Goal: Task Accomplishment & Management: Complete application form

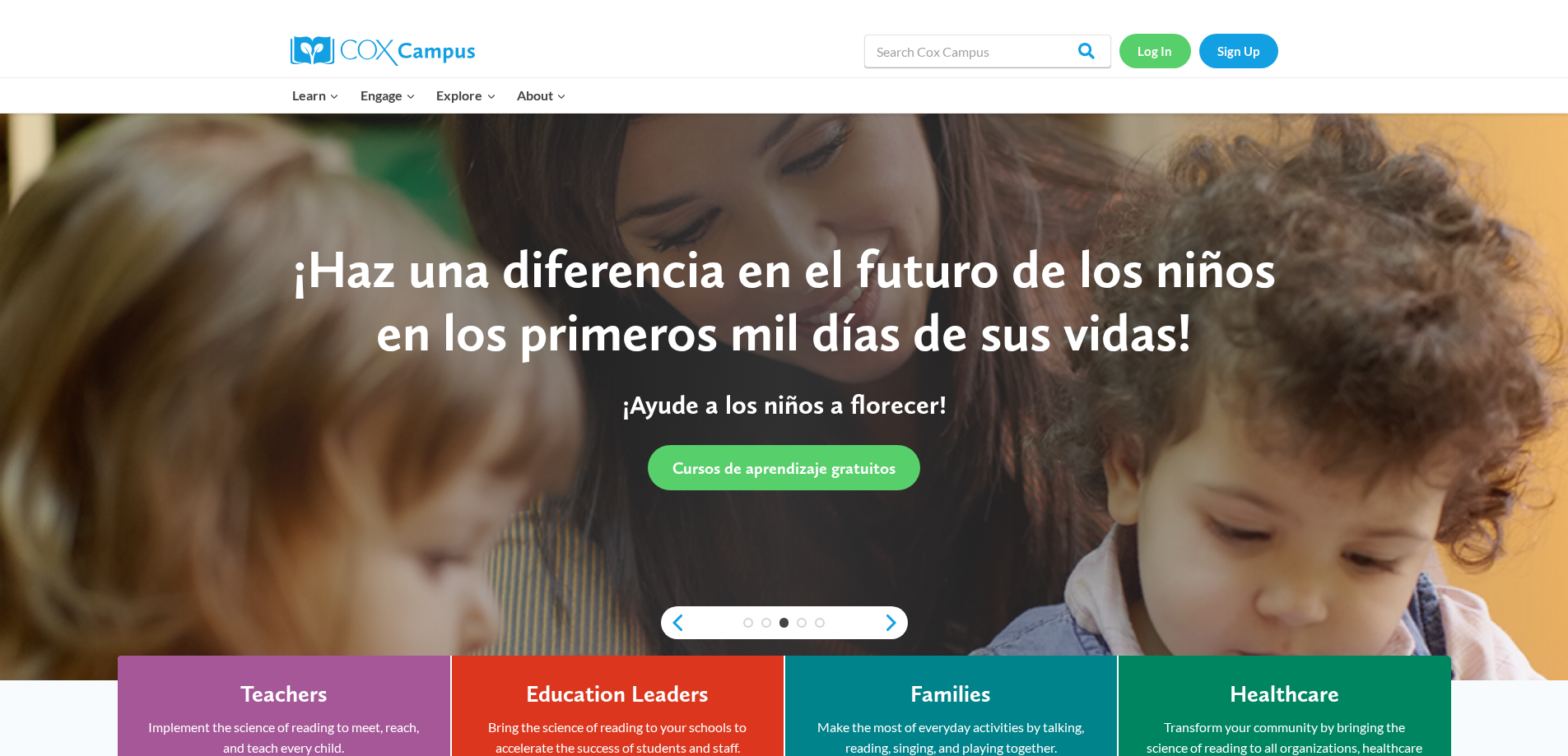
click at [1157, 48] on link "Log In" at bounding box center [1154, 50] width 72 height 34
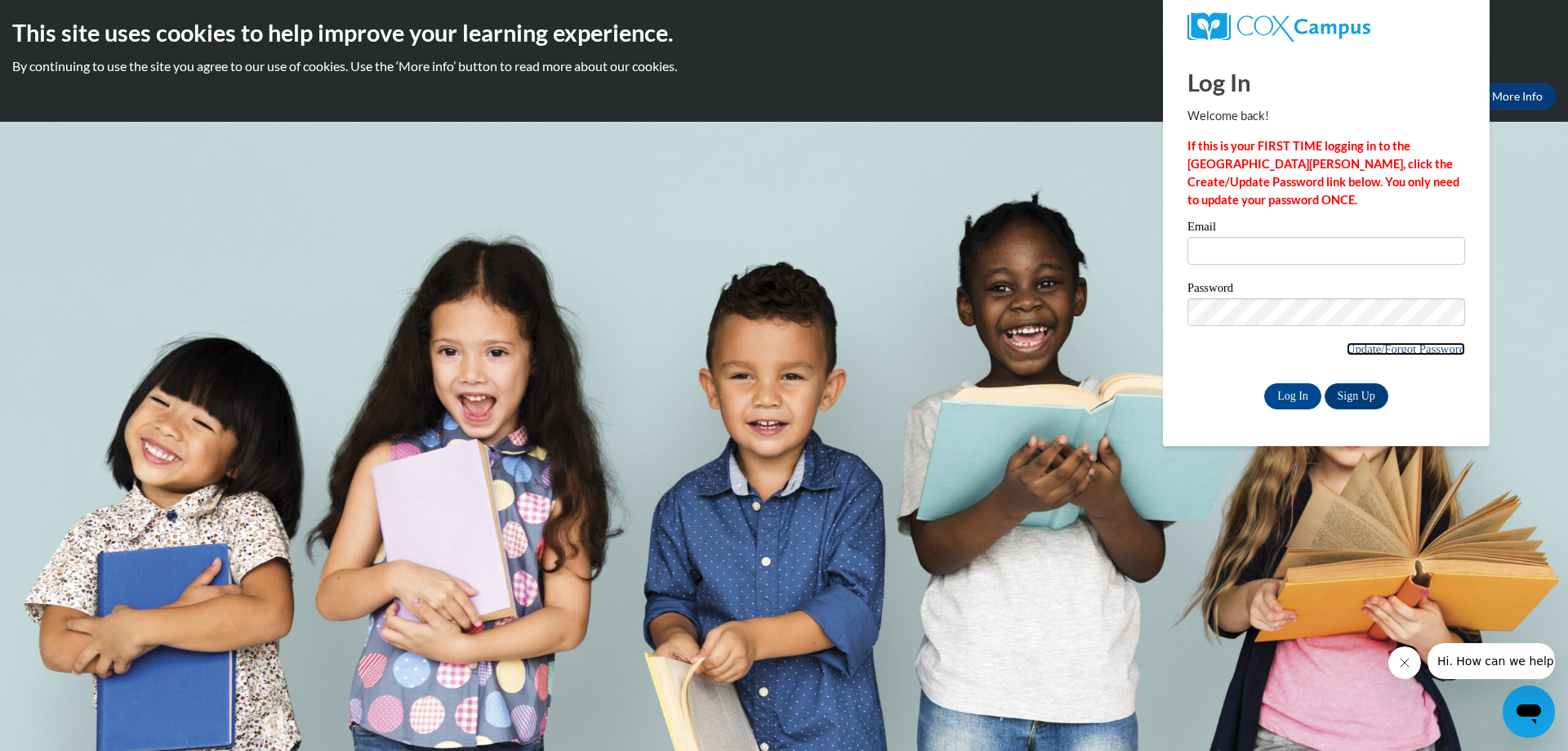
click at [1358, 347] on link "Update/Forgot Password" at bounding box center [1406, 348] width 119 height 14
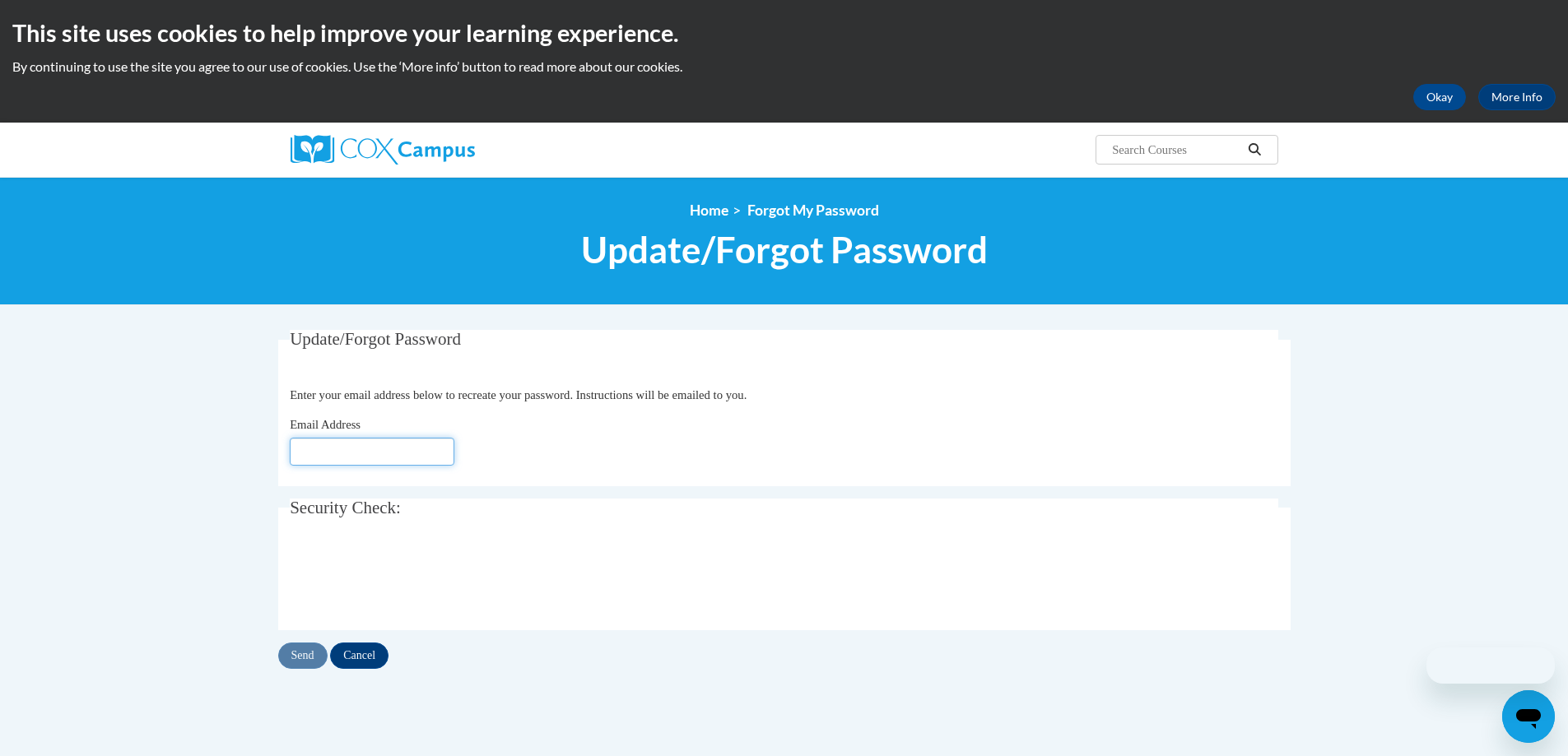
click at [303, 453] on input "Email Address" at bounding box center [371, 451] width 164 height 28
type input "aboutwell@starkvillesd.com"
click at [300, 657] on input "Send" at bounding box center [303, 655] width 49 height 26
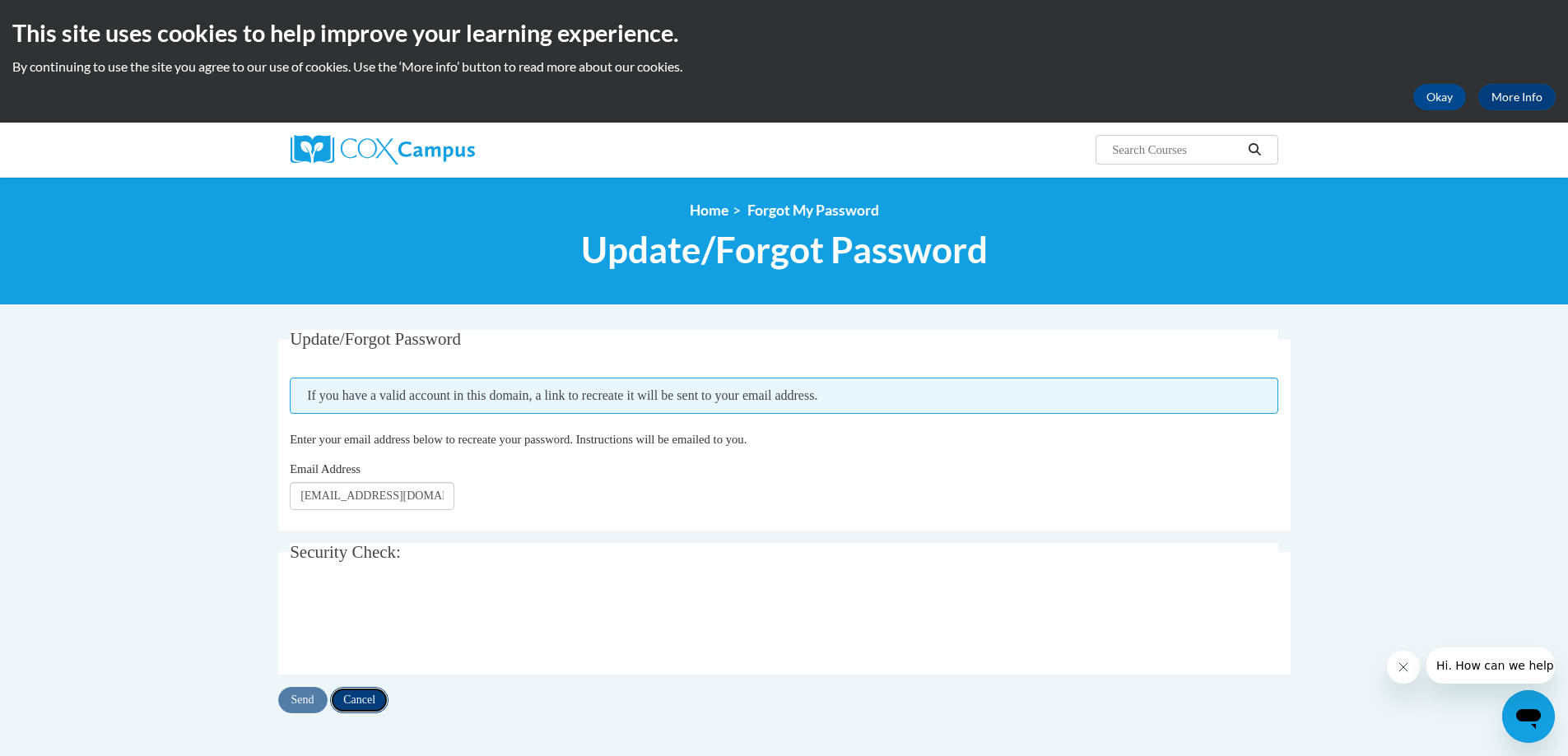
click at [357, 696] on input "Cancel" at bounding box center [359, 700] width 58 height 26
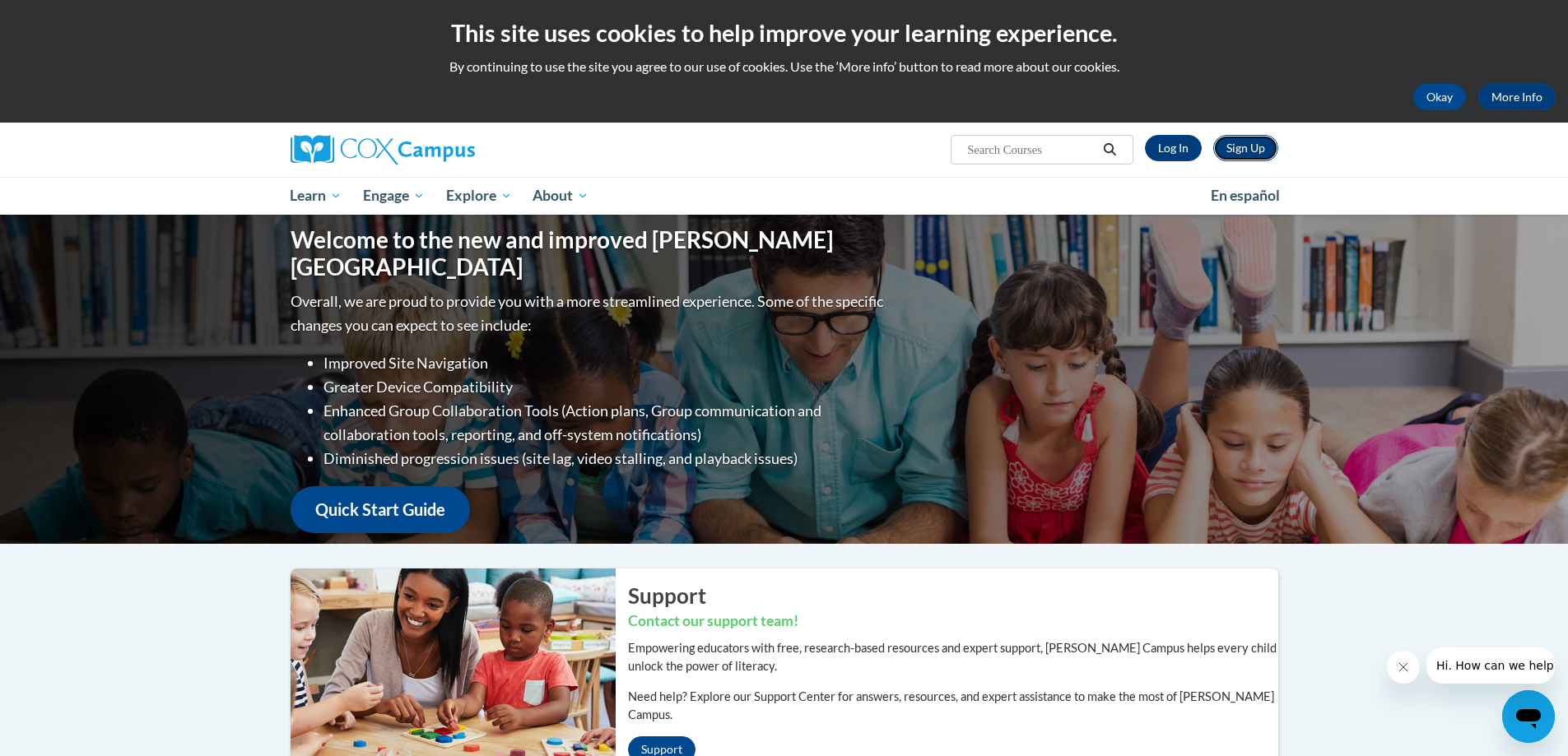
click at [1238, 147] on link "Sign Up" at bounding box center [1245, 148] width 65 height 26
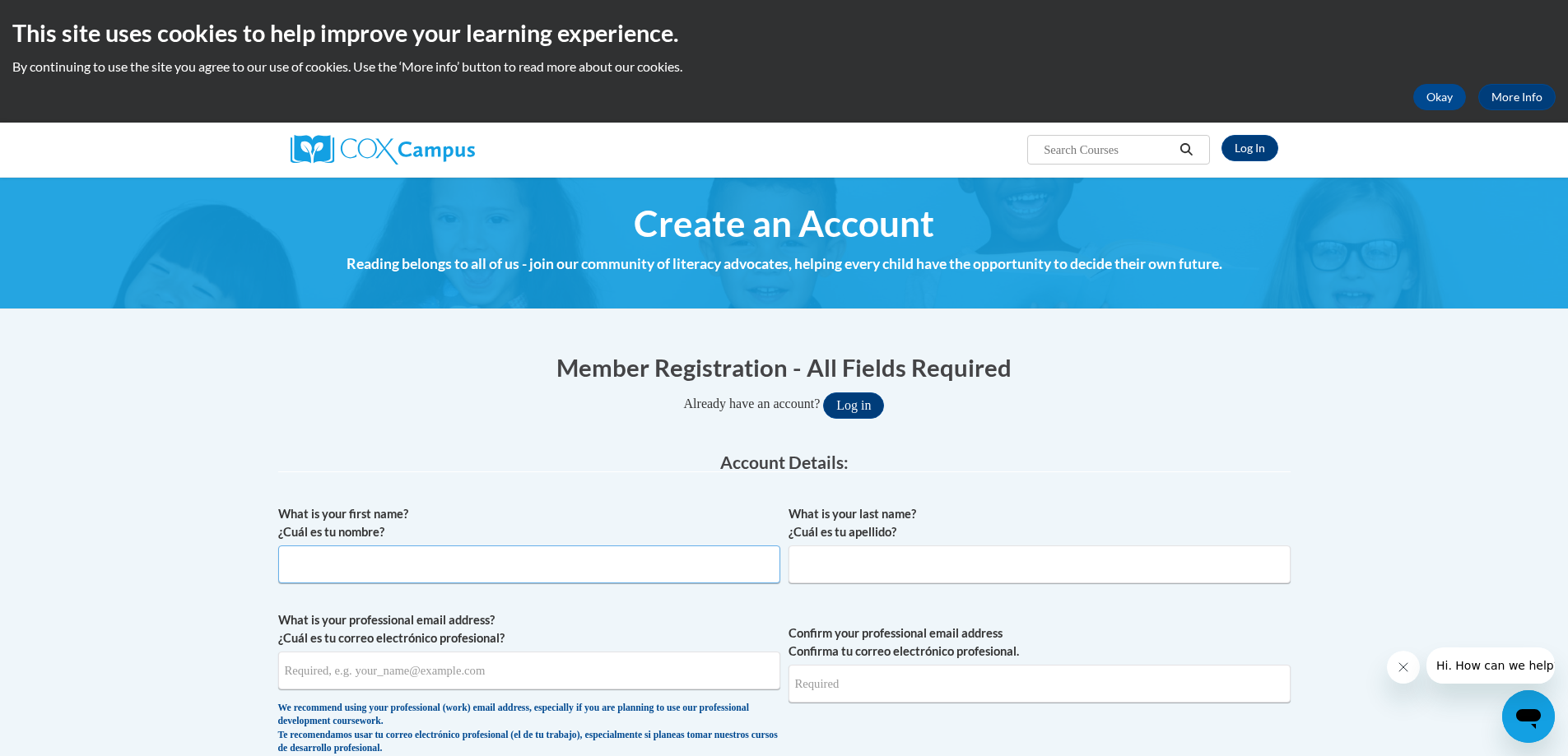
drag, startPoint x: 298, startPoint y: 572, endPoint x: 349, endPoint y: 577, distance: 51.2
click at [297, 567] on input "What is your first name? ¿Cuál es tu nombre?" at bounding box center [530, 565] width 502 height 38
type input "Angela"
type input "Boutwell"
click at [309, 671] on input "What is your professional email address? ¿Cuál es tu correo electrónico profesi…" at bounding box center [530, 671] width 502 height 38
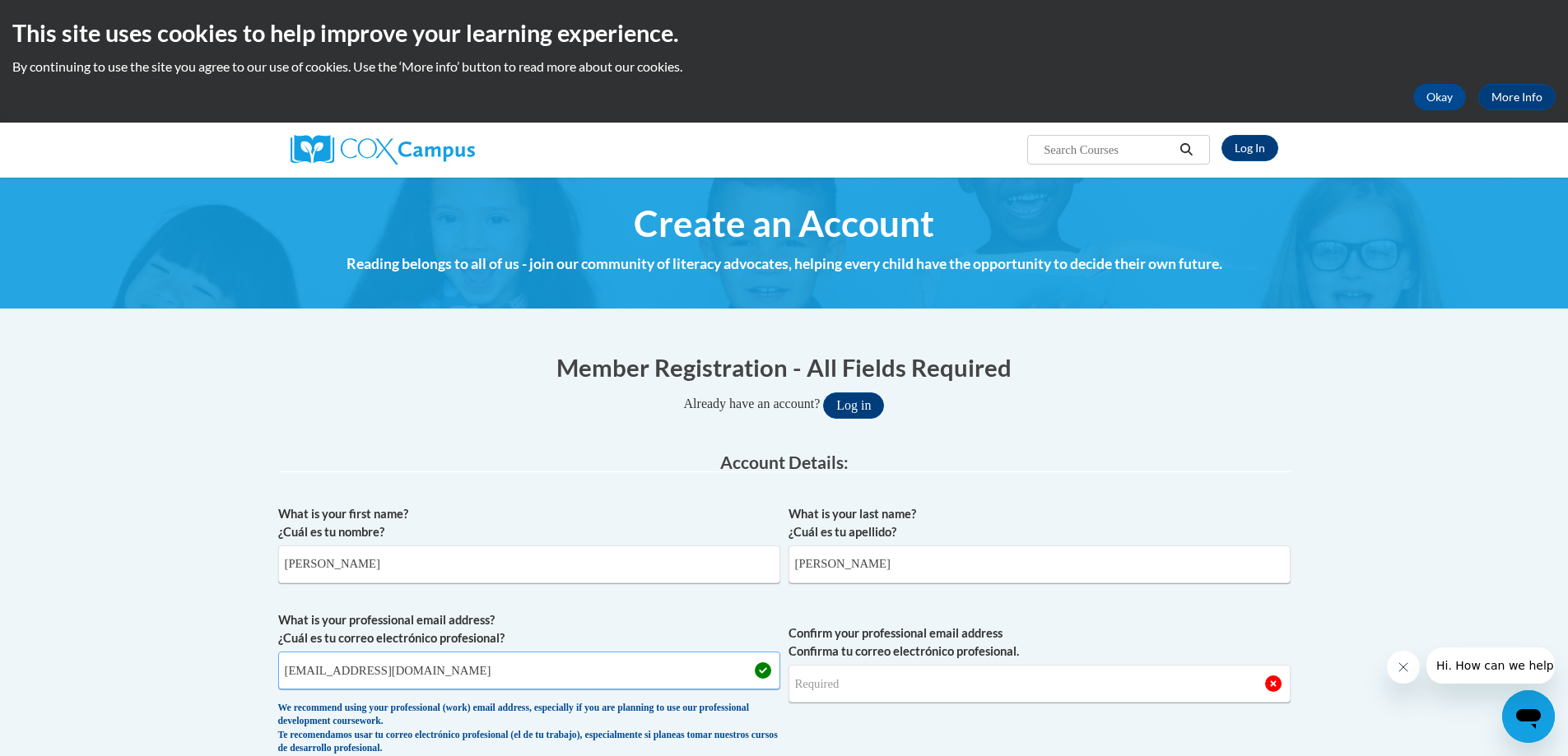
type input "aboutwell@starkvillesd.com"
click at [825, 690] on input "Confirm your professional email address Confirma tu correo electrónico profesio…" at bounding box center [1039, 683] width 502 height 38
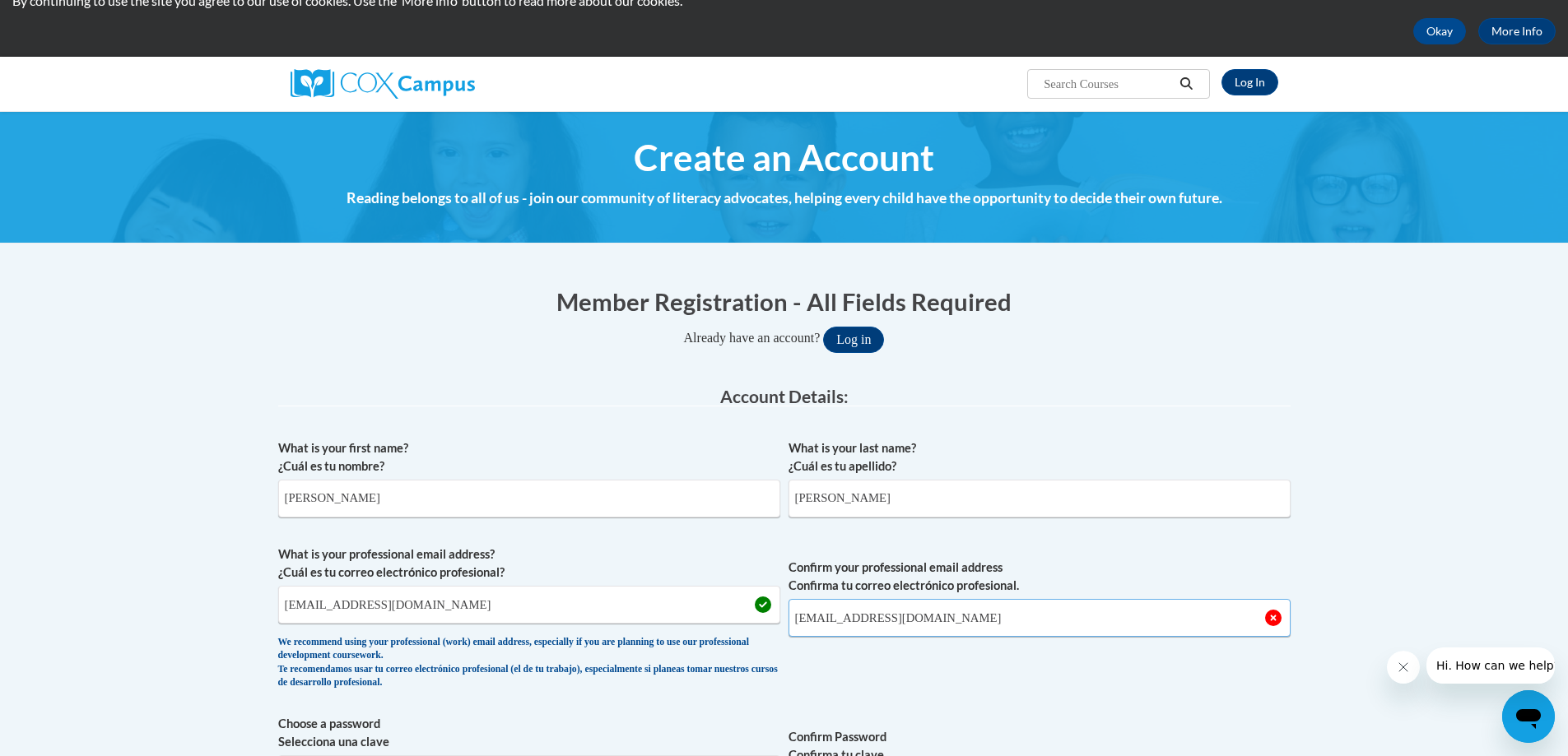
scroll to position [247, 0]
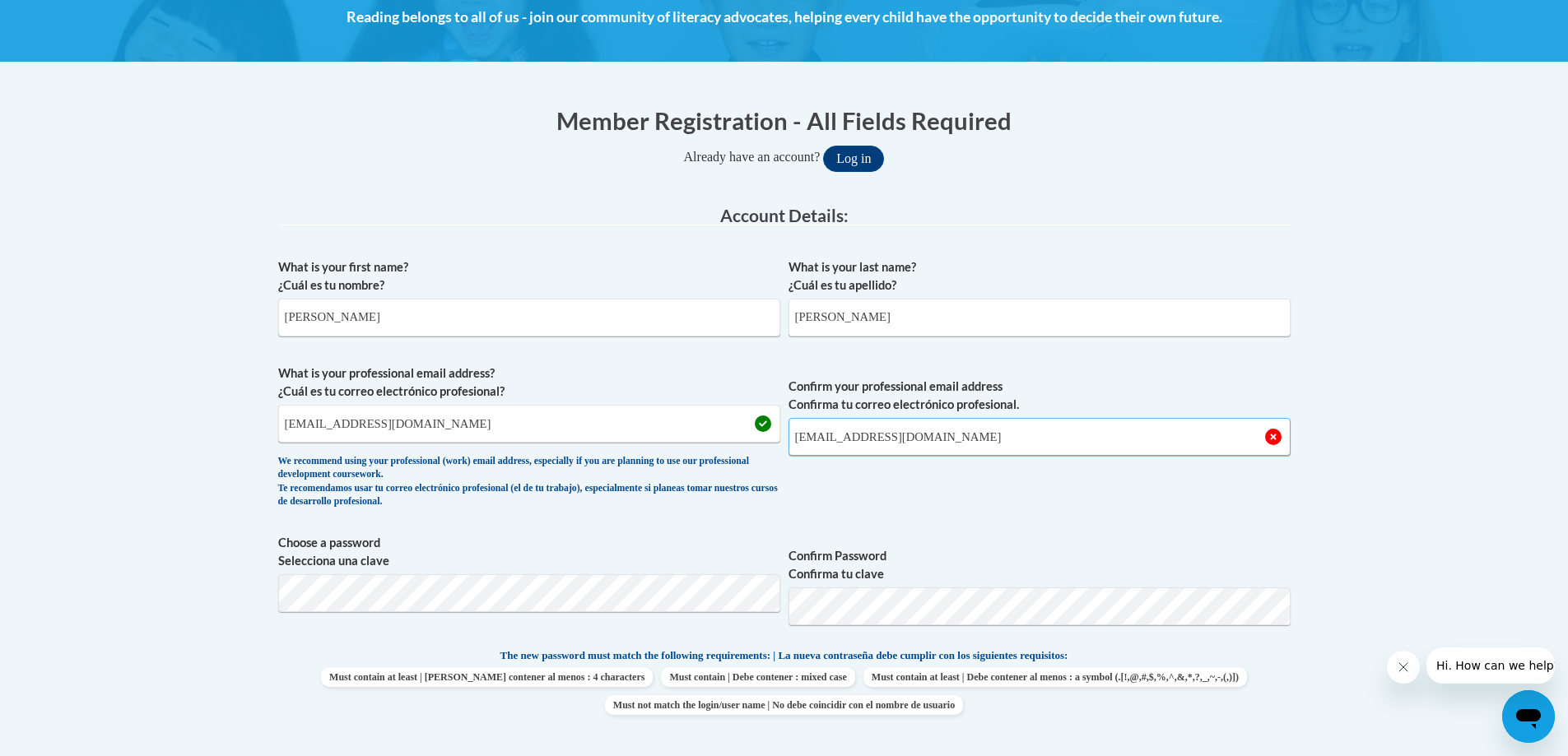
type input "aboutwell@starkvillesd.com"
click at [1180, 661] on p "The new password must match the following requirements: | La nueva contraseña d…" at bounding box center [784, 656] width 1012 height 21
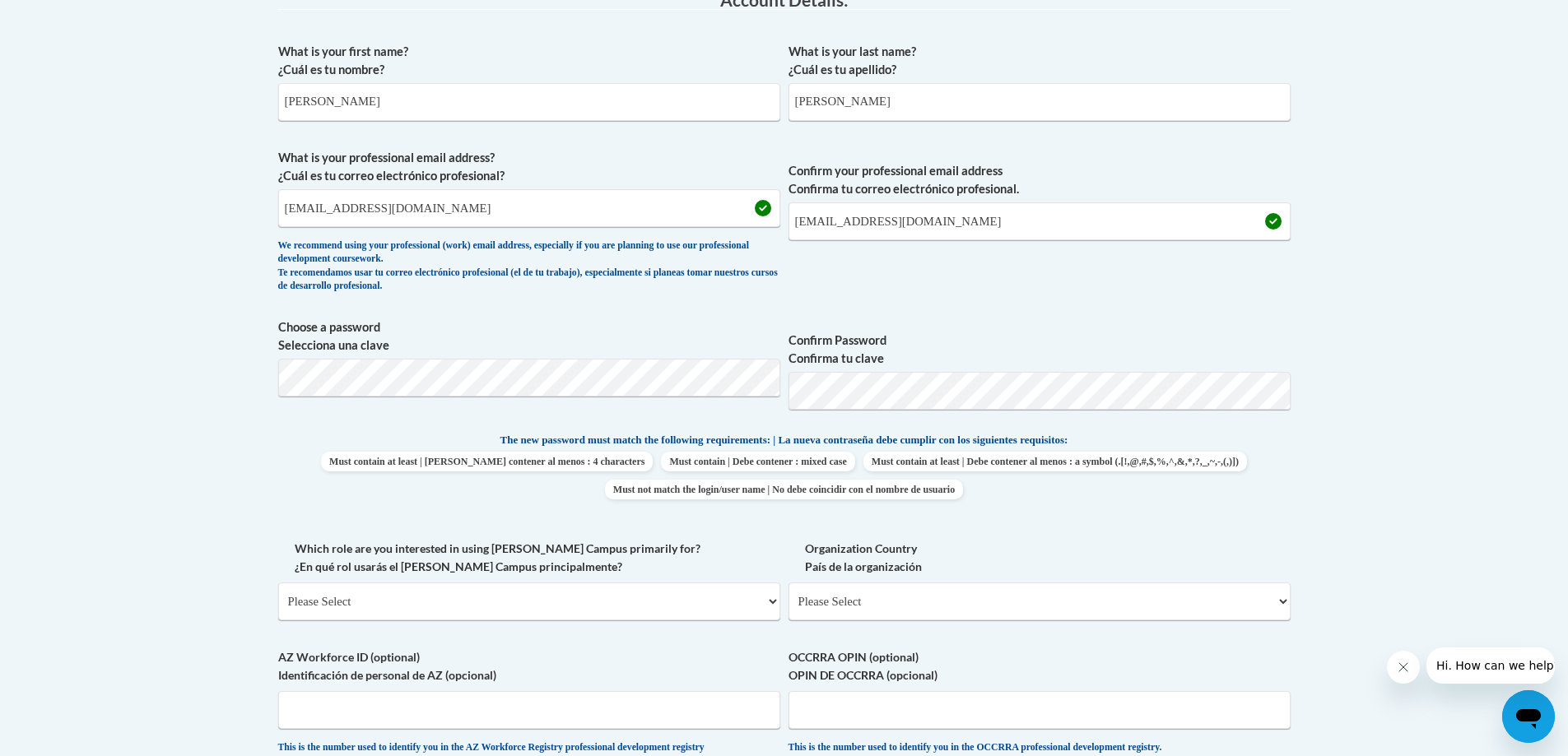
scroll to position [493, 0]
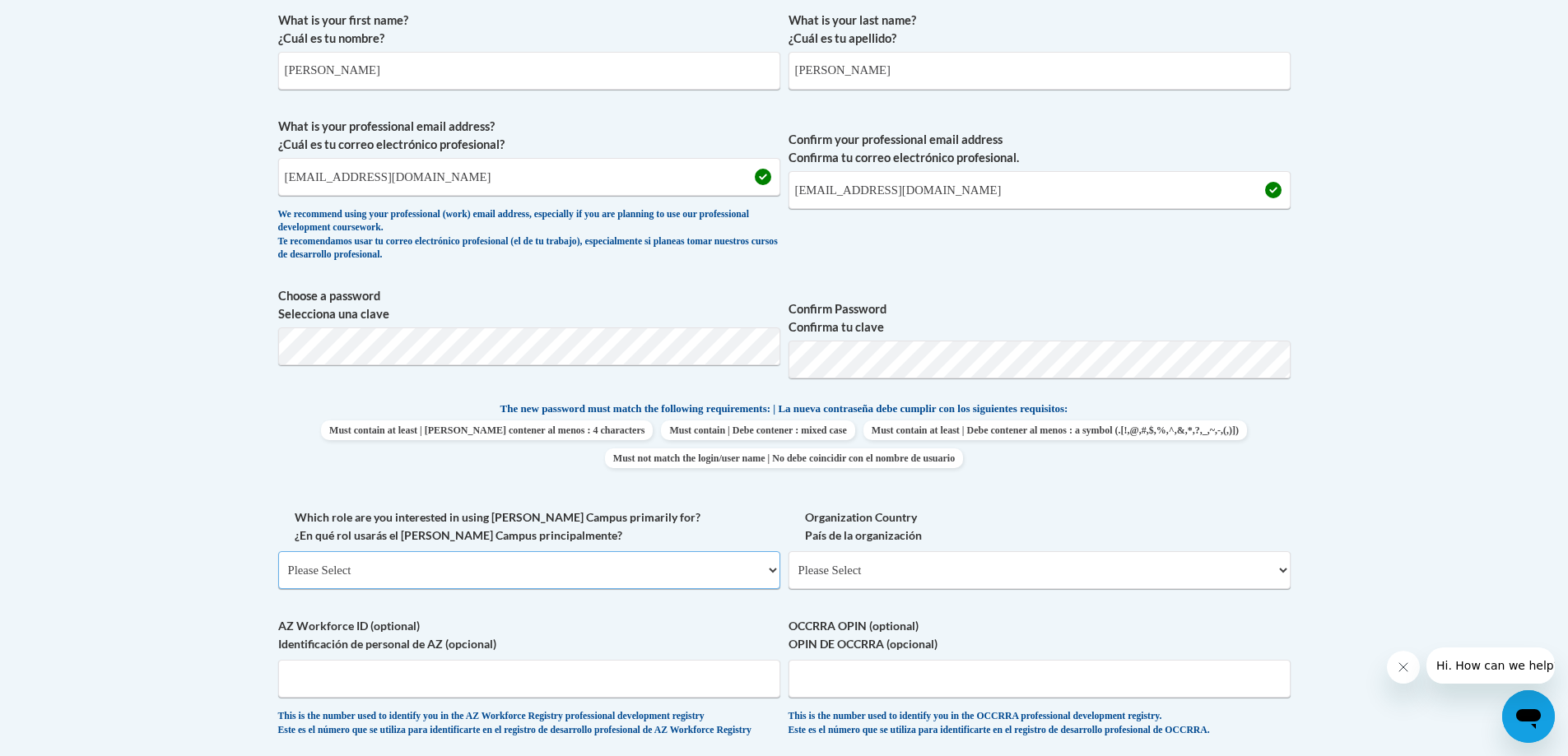
click at [303, 568] on select "Please Select College/University | Colegio/Universidad Community/Nonprofit Part…" at bounding box center [530, 570] width 502 height 38
select select "fbf2d438-af2f-41f8-98f1-81c410e29de3"
click at [278, 551] on select "Please Select College/University | Colegio/Universidad Community/Nonprofit Part…" at bounding box center [530, 570] width 502 height 38
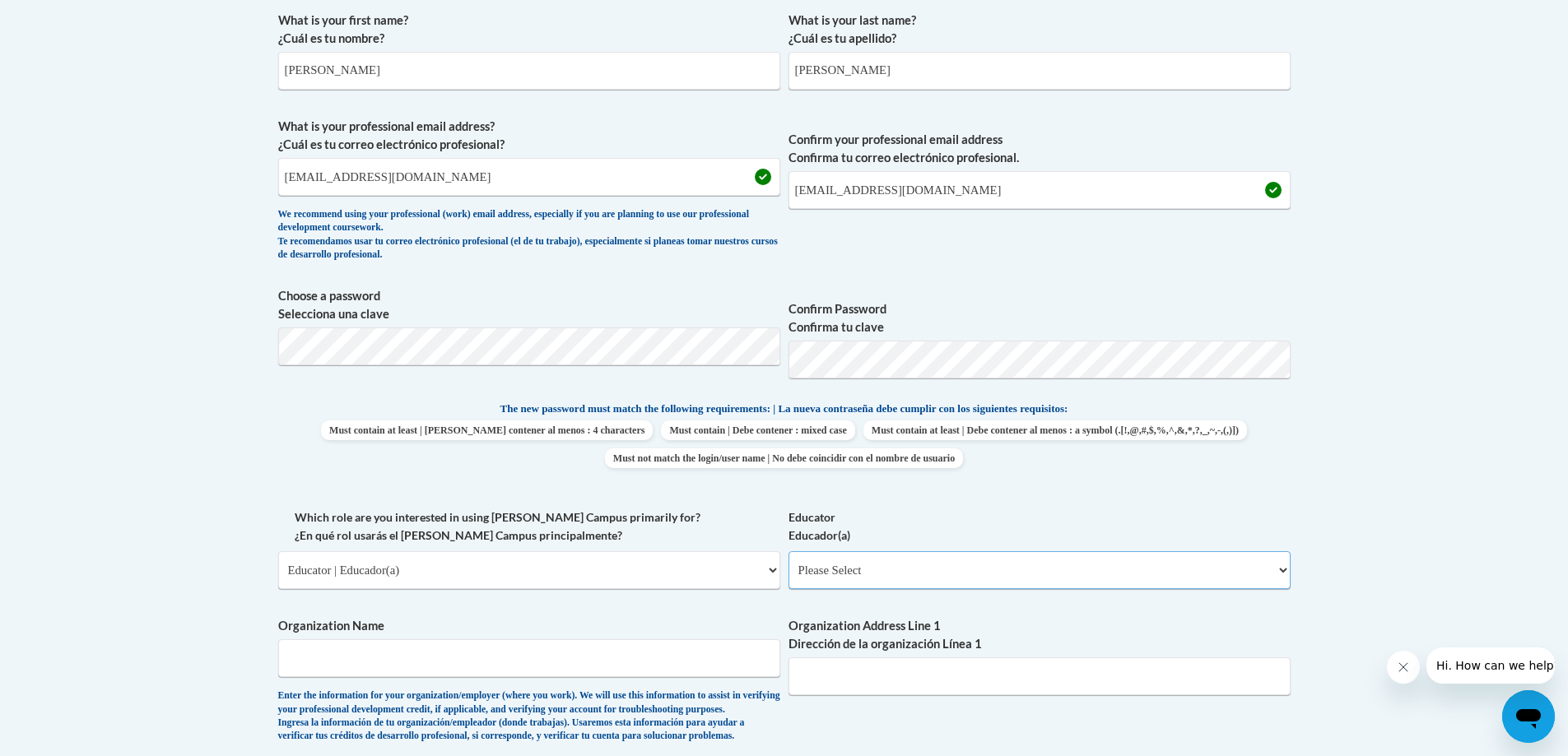
click at [844, 569] on select "Please Select Early Learning/Daycare Teacher/Family Home Care Provider | Maestr…" at bounding box center [1039, 570] width 502 height 38
click at [705, 528] on label "Which role are you interested in using Cox Campus primarily for? ¿En qué rol us…" at bounding box center [530, 527] width 502 height 36
click at [705, 551] on select "Please Select College/University | Colegio/Universidad Community/Nonprofit Part…" at bounding box center [530, 570] width 502 height 38
click at [859, 571] on select "Please Select Early Learning/Daycare Teacher/Family Home Care Provider | Maestr…" at bounding box center [1039, 570] width 502 height 38
select select "6732b29e-f5f4-40e4-a595-7dafd2b8fb29"
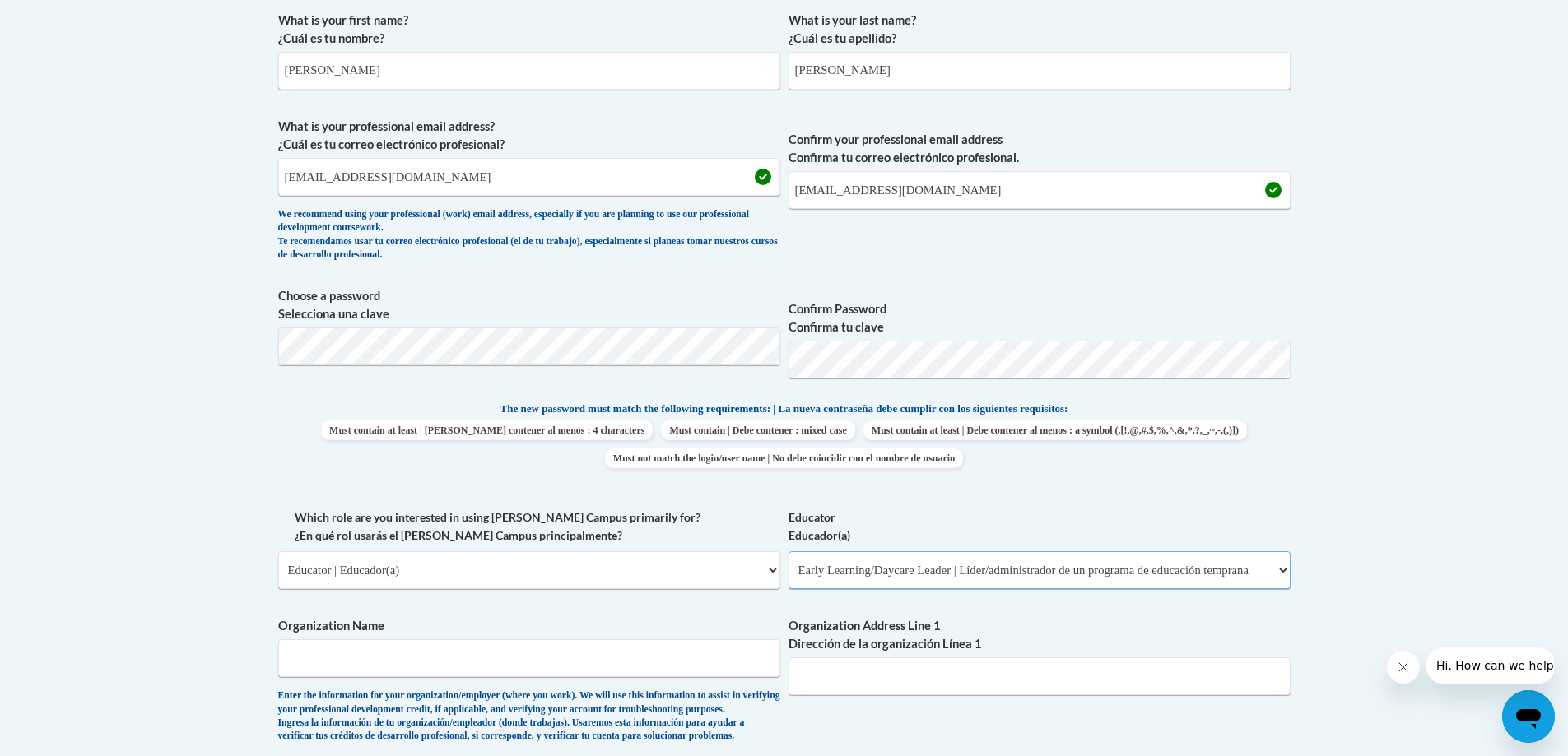
click at [788, 551] on select "Please Select Early Learning/Daycare Teacher/Family Home Care Provider | Maestr…" at bounding box center [1039, 570] width 502 height 38
click at [317, 654] on input "Organization Name" at bounding box center [530, 658] width 502 height 38
type input "Emerson Prescholl"
click at [811, 680] on input "Organization Address Line 1 Dirección de la organización Línea 1" at bounding box center [1039, 676] width 502 height 38
type input "1504 Louisville Street"
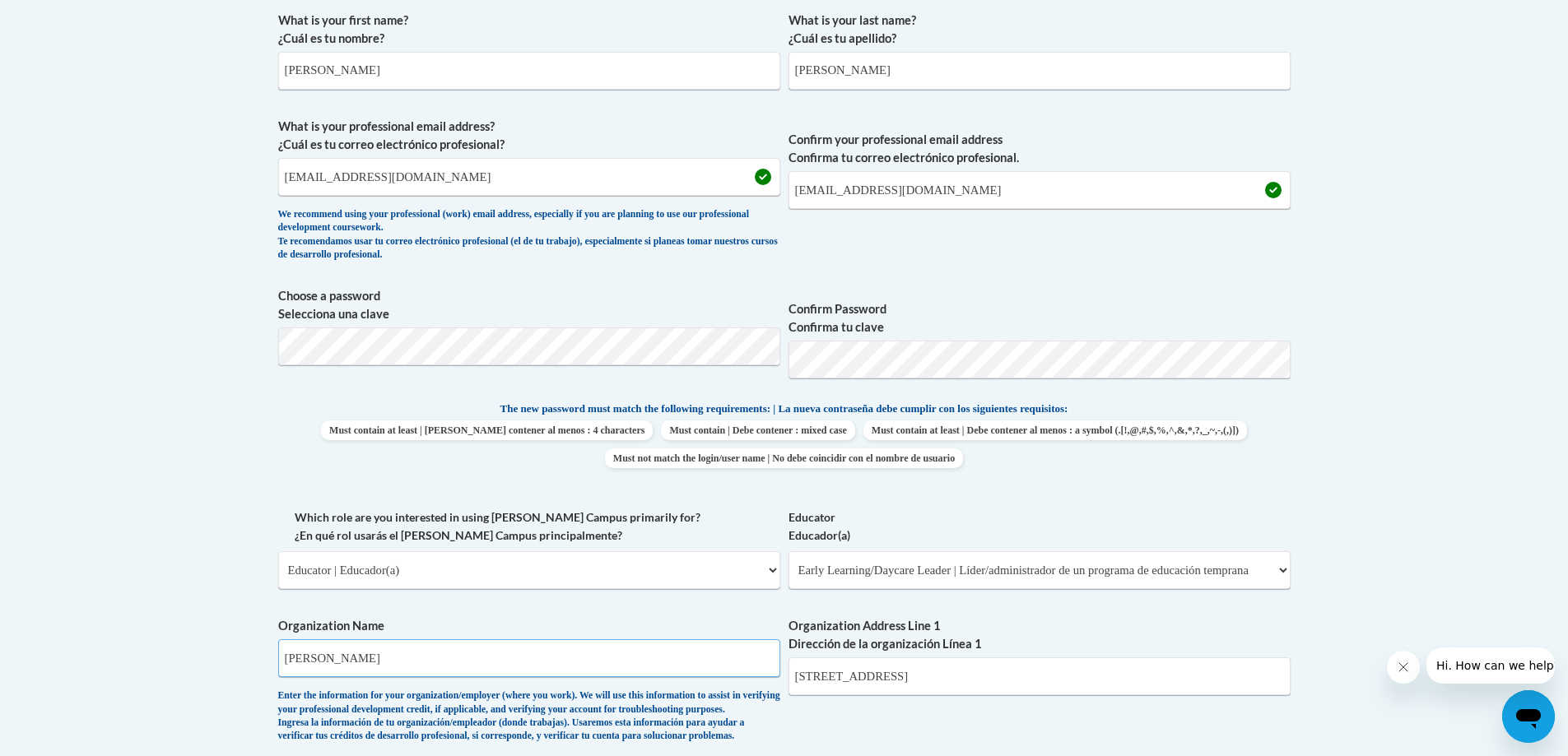
click at [377, 654] on input "Emerson Prescholl" at bounding box center [530, 658] width 502 height 38
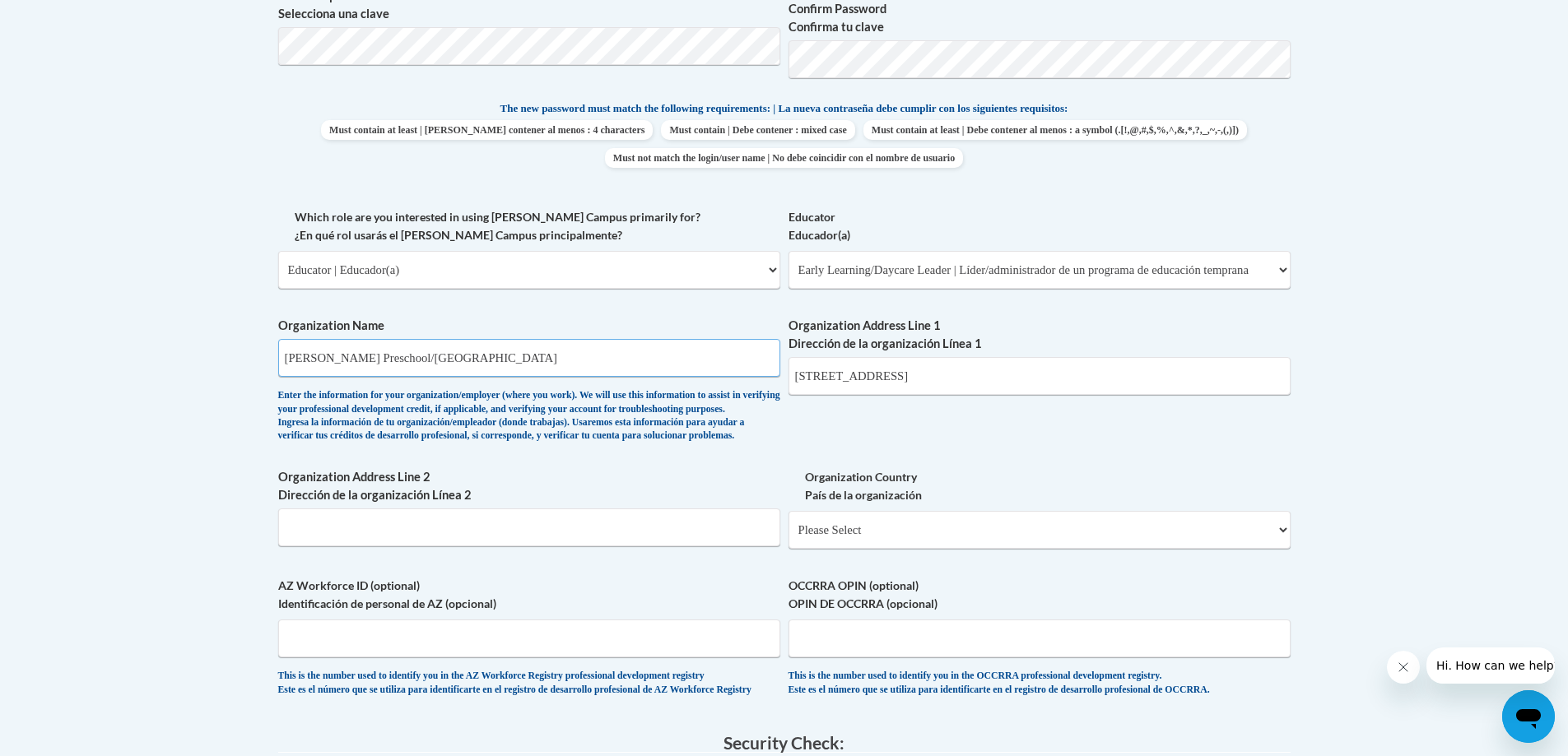
scroll to position [822, 0]
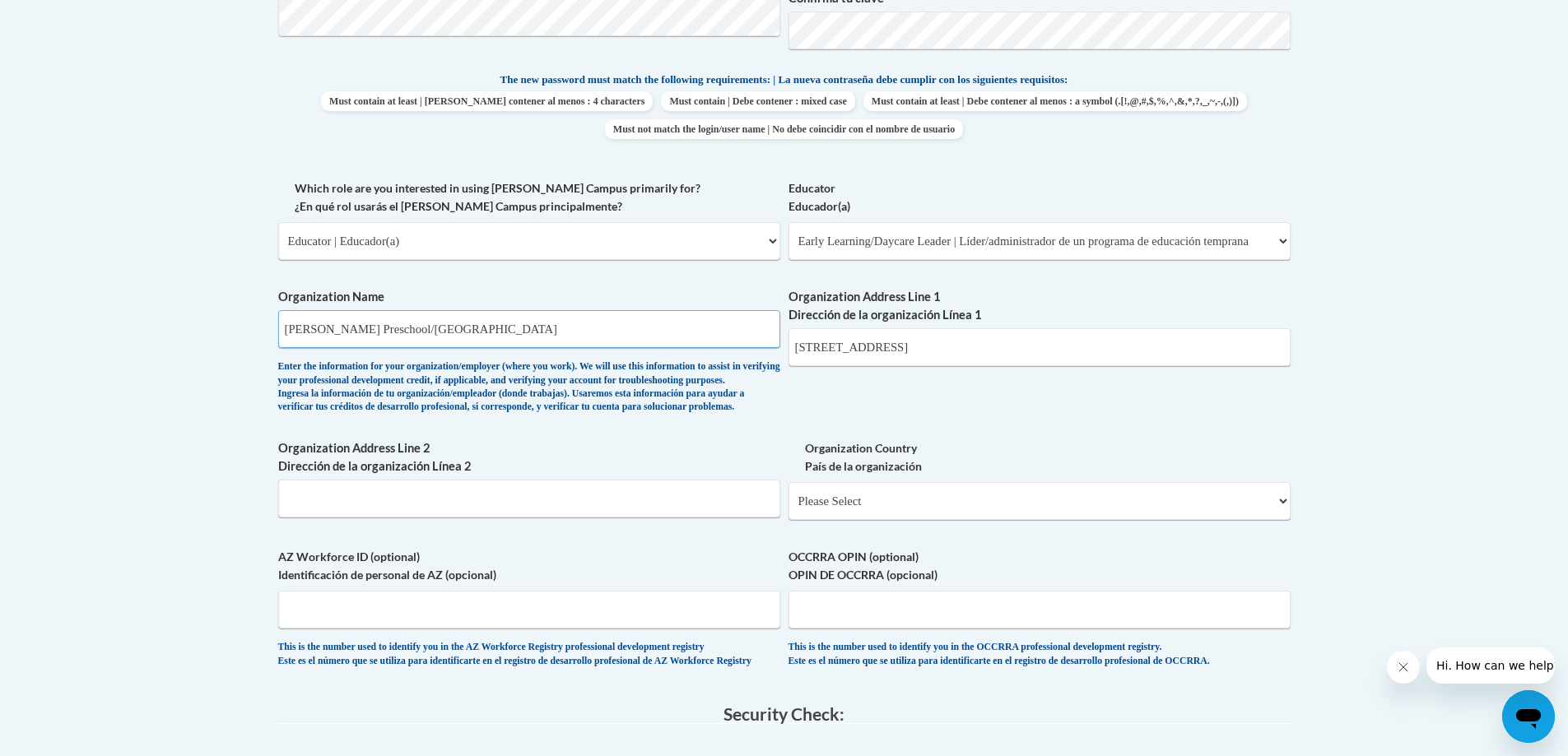
type input "Emerson Preschool/Starkville School District"
click at [317, 518] on input "Organization Address Line 2 Dirección de la organización Línea 2" at bounding box center [530, 499] width 502 height 38
type input "Starkville, MS 39759"
click at [854, 519] on select "Please Select United States | Estados Unidos Outside of the United States | Fue…" at bounding box center [1039, 501] width 502 height 38
select select "ad49bcad-a171-4b2e-b99c-48b446064914"
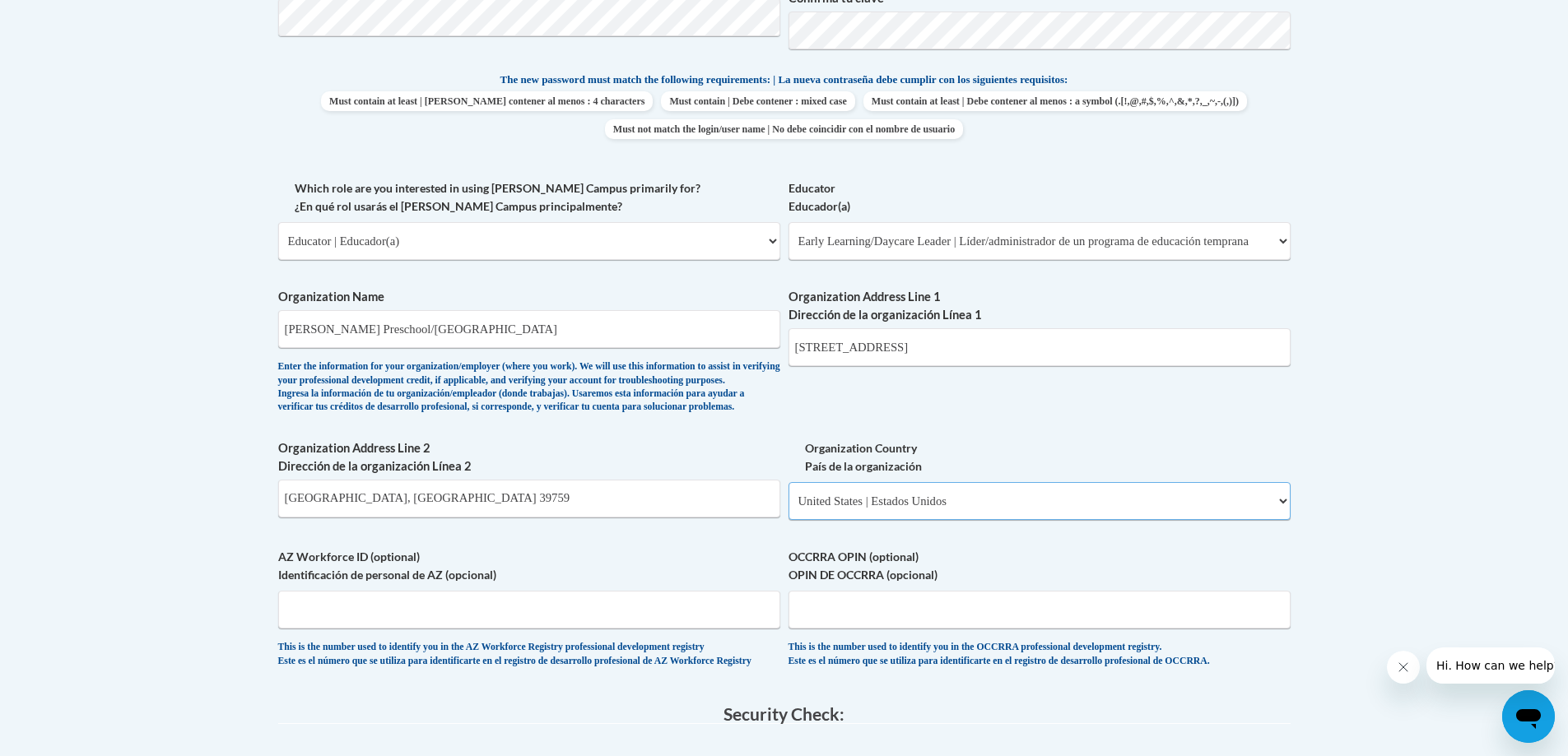
click at [788, 509] on select "Please Select United States | Estados Unidos Outside of the United States | Fue…" at bounding box center [1039, 501] width 502 height 38
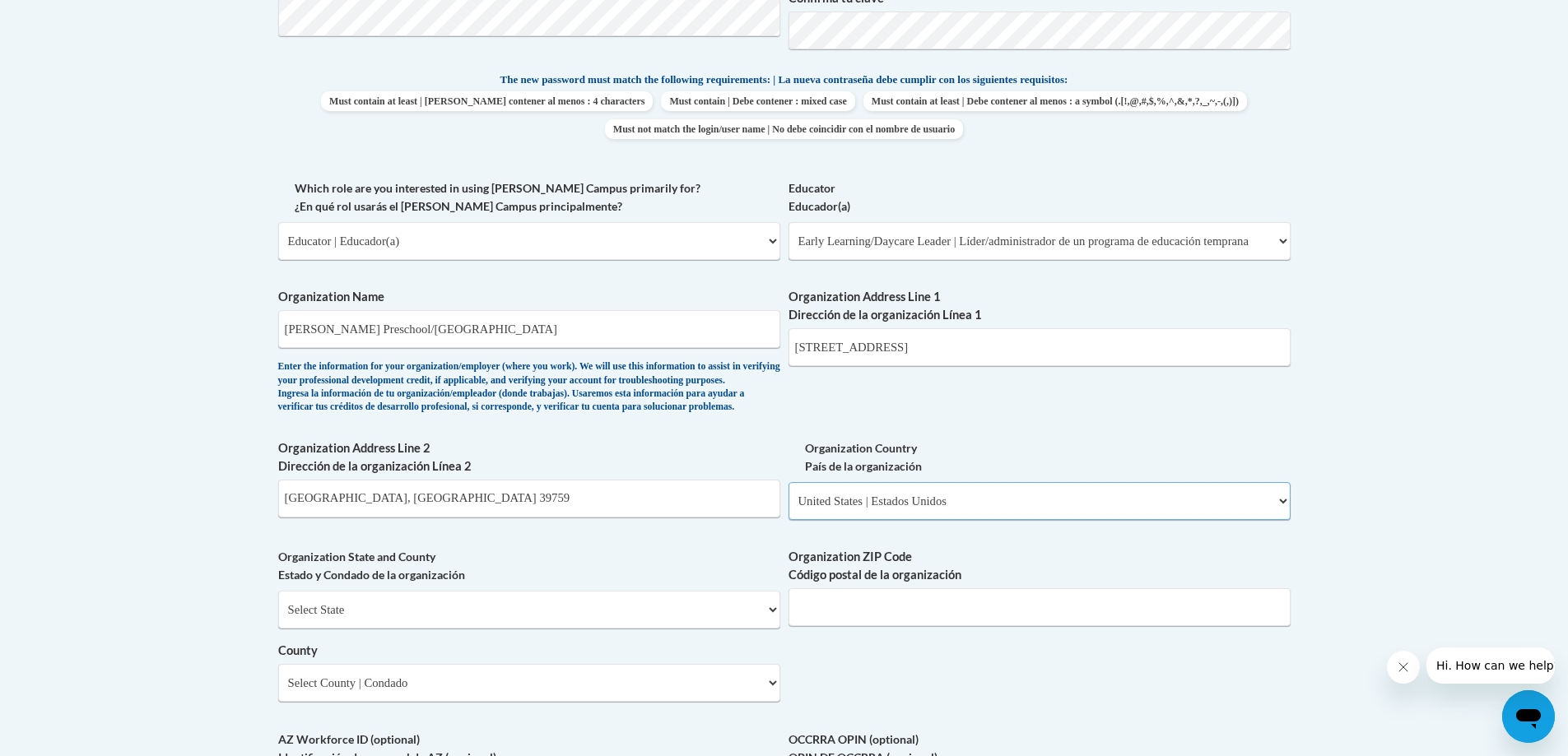
select select
click at [365, 628] on select "Select State Alabama Alaska Arizona Arkansas California Colorado Connecticut De…" at bounding box center [530, 610] width 502 height 38
select select "Mississippi"
click at [278, 617] on select "Select State Alabama Alaska Arizona Arkansas California Colorado Connecticut De…" at bounding box center [530, 610] width 502 height 38
drag, startPoint x: 419, startPoint y: 525, endPoint x: 267, endPoint y: 522, distance: 152.0
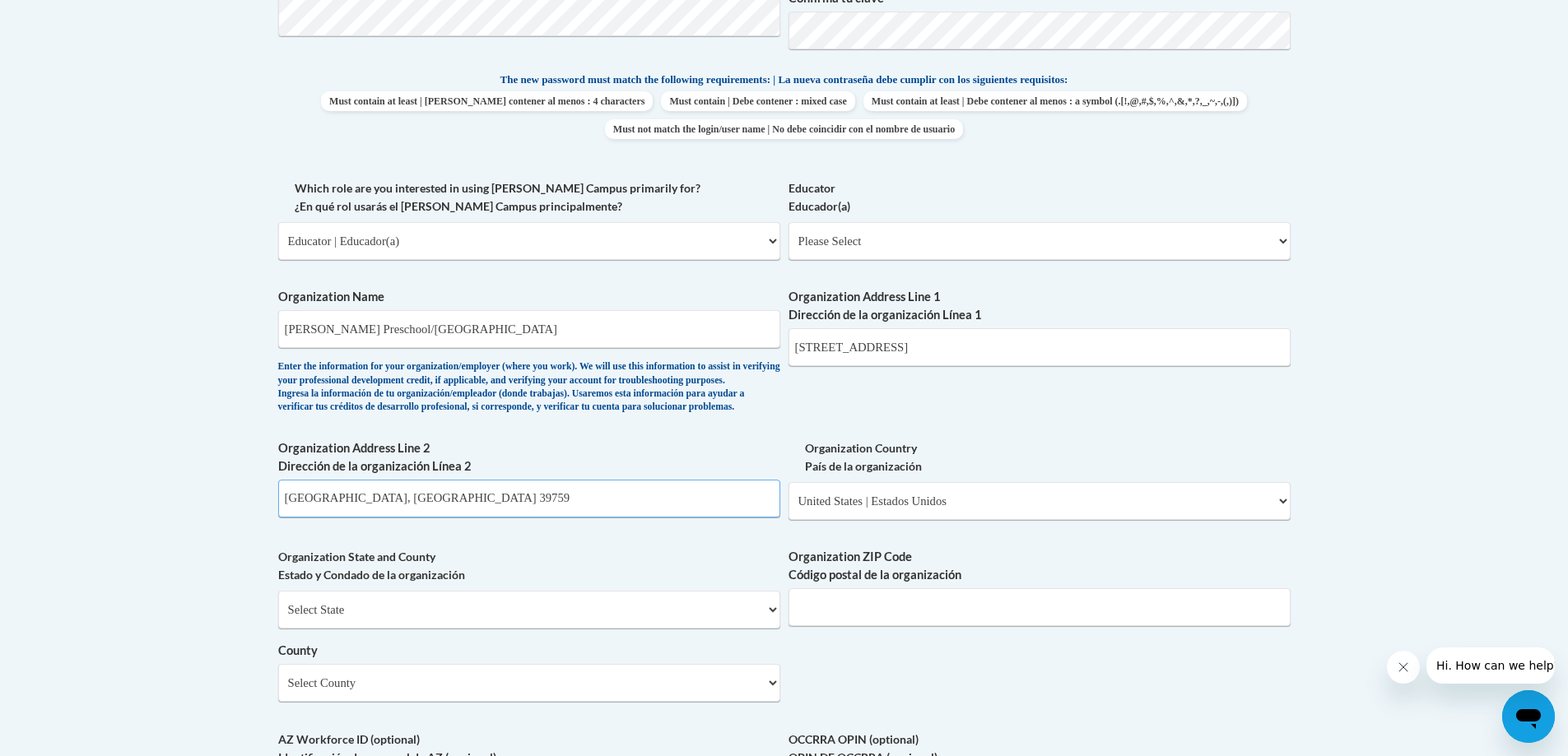
click at [267, 522] on div "Member Registration - All Fields Required Already have an account? Log in Prefe…" at bounding box center [784, 374] width 1037 height 1727
click at [825, 626] on input "Organization ZIP Code Código postal de la organización" at bounding box center [1039, 607] width 502 height 38
type input "39759"
click at [366, 702] on select "Select County Adams Alcorn Amite Attala Benton Bolivar Calhoun Carroll Chickasa…" at bounding box center [530, 683] width 502 height 38
select select "Oktibbeha"
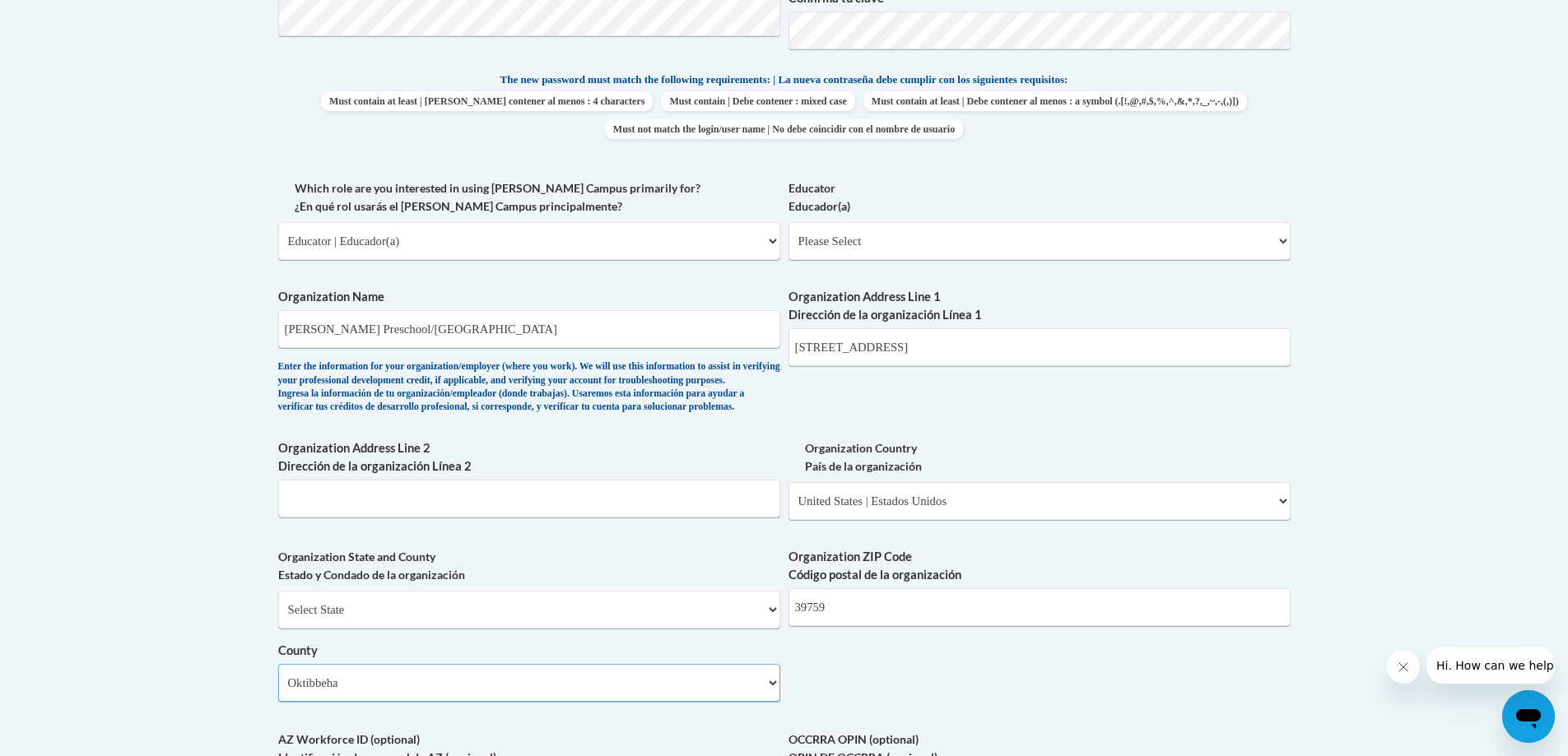
click at [278, 691] on select "Select County Adams Alcorn Amite Attala Benton Bolivar Calhoun Carroll Chickasa…" at bounding box center [530, 683] width 502 height 38
click at [553, 660] on label "County" at bounding box center [530, 651] width 502 height 18
click at [553, 677] on select "Select County Adams Alcorn Amite Attala Benton Bolivar Calhoun Carroll Chickasa…" at bounding box center [530, 683] width 502 height 38
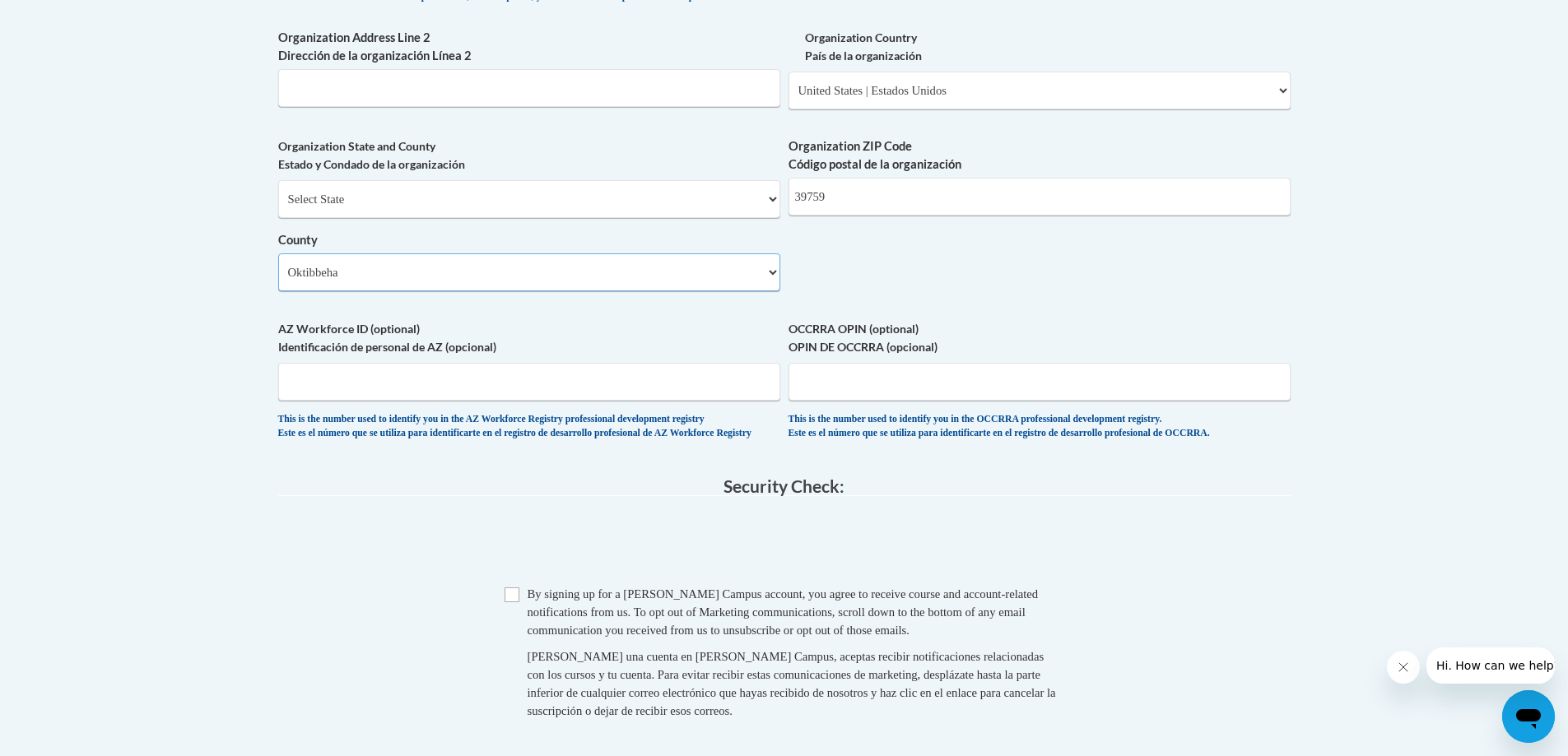
scroll to position [1234, 0]
click at [511, 601] on input "Checkbox" at bounding box center [511, 594] width 15 height 15
checkbox input "true"
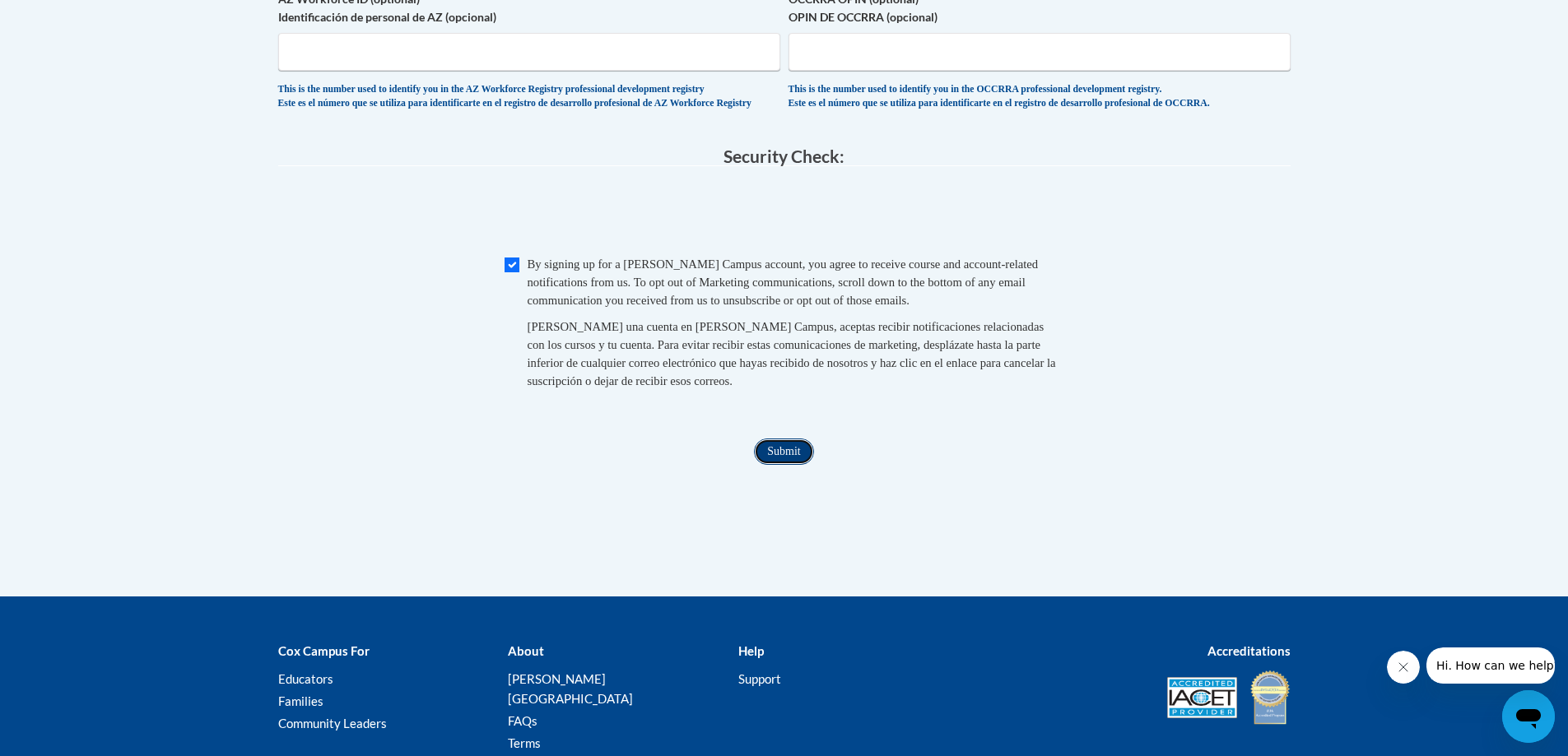
click at [784, 465] on input "Submit" at bounding box center [783, 451] width 59 height 26
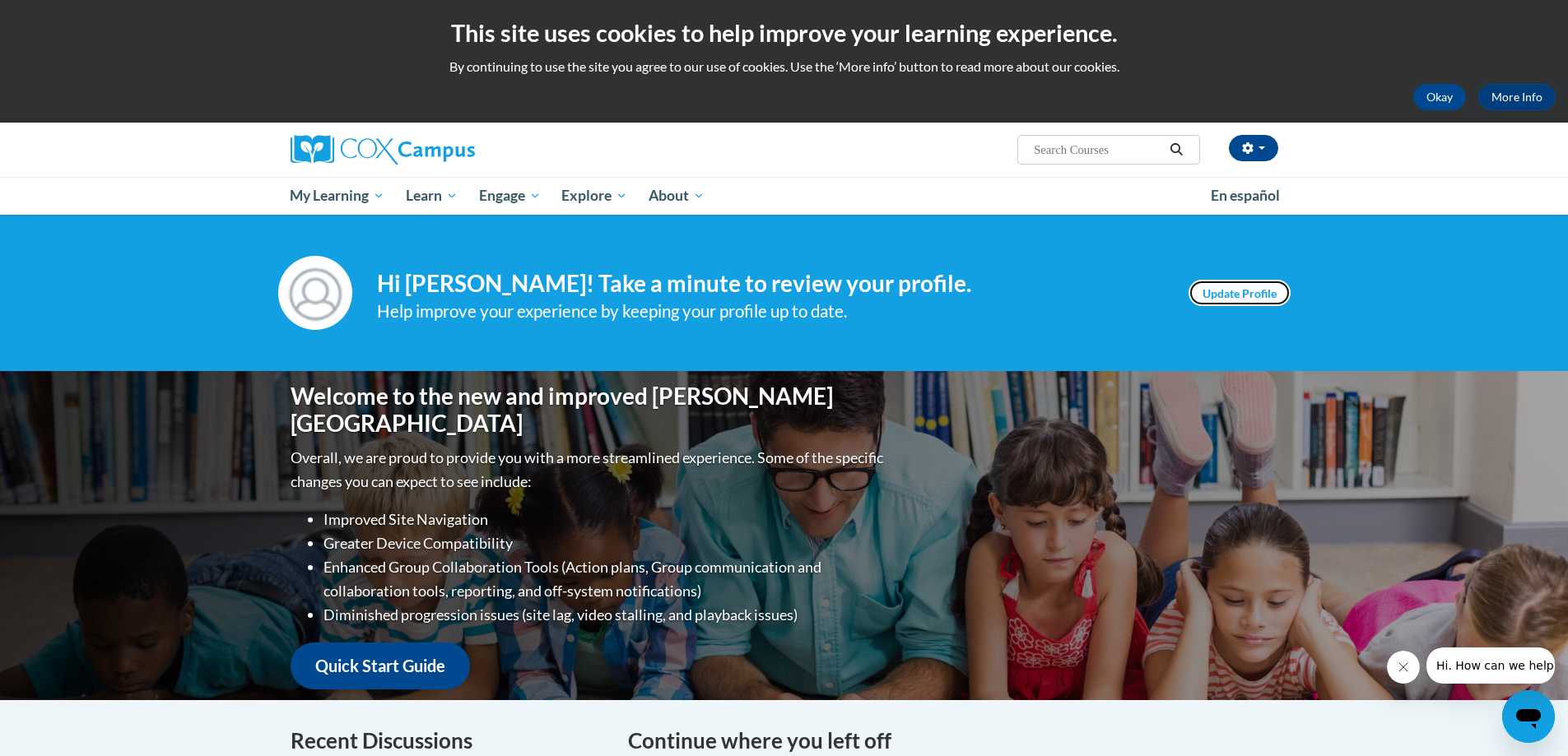
click at [1251, 282] on link "Update Profile" at bounding box center [1239, 293] width 102 height 26
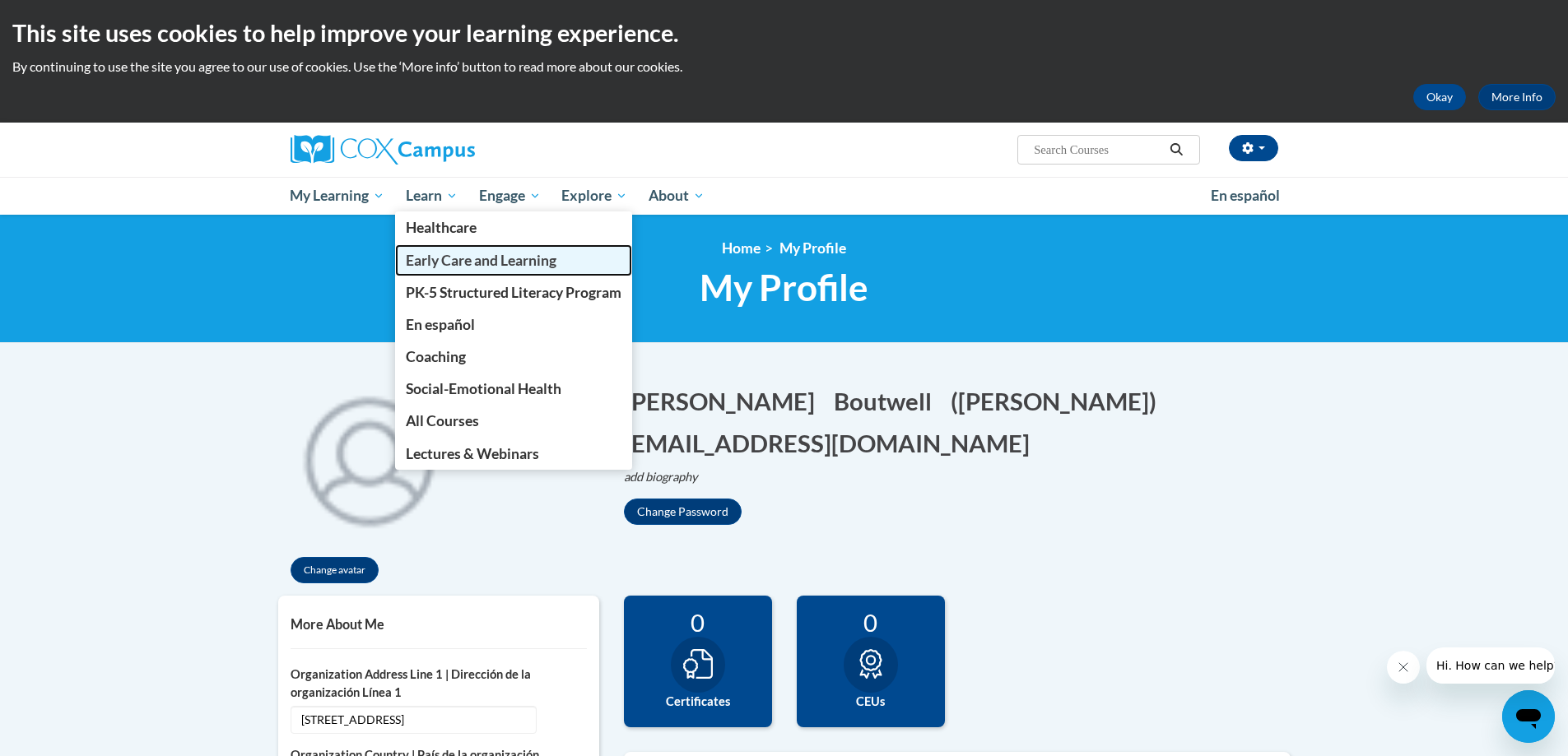
click at [447, 257] on span "Early Care and Learning" at bounding box center [481, 260] width 151 height 17
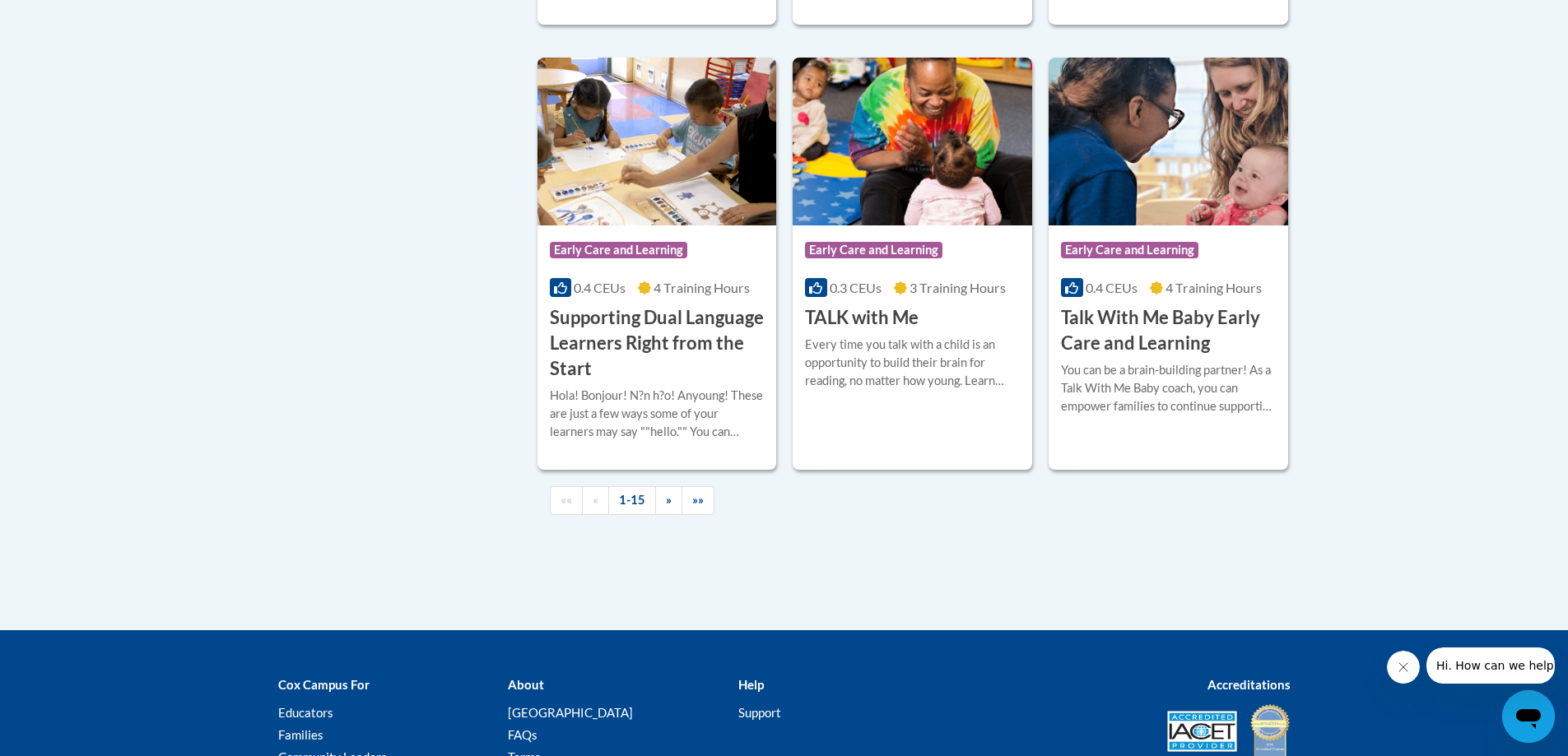
scroll to position [2385, 0]
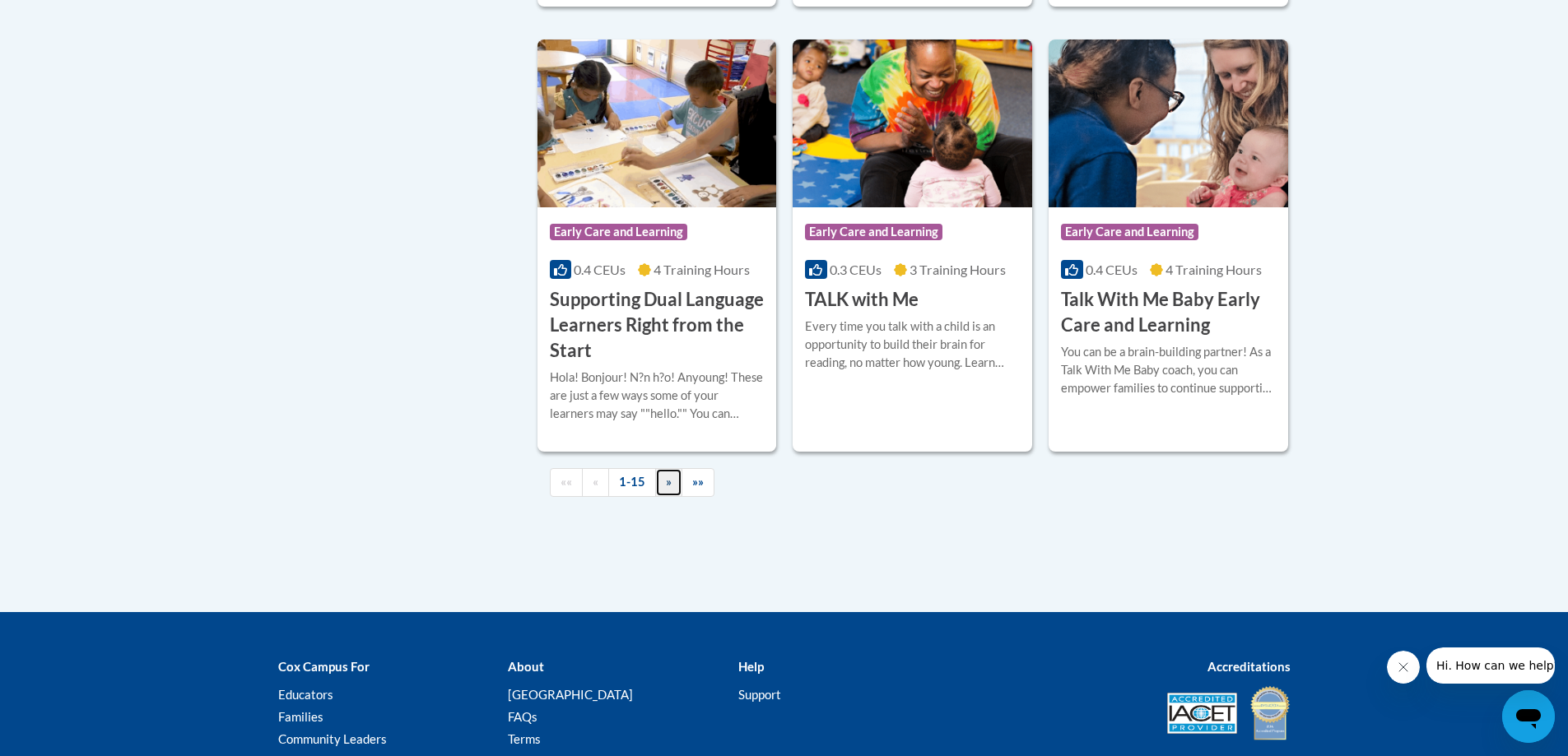
click at [667, 489] on span "»" at bounding box center [668, 481] width 5 height 14
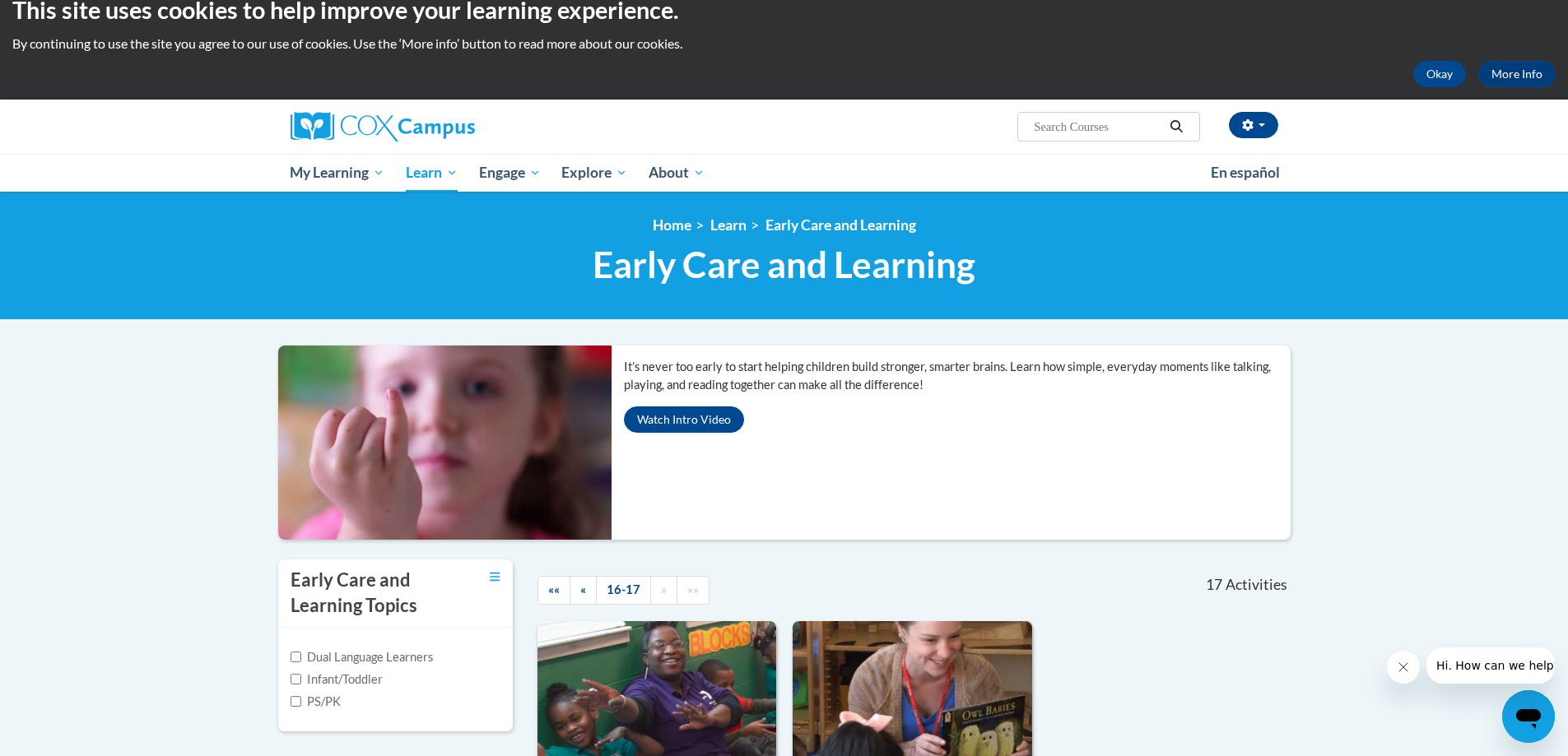
scroll to position [0, 0]
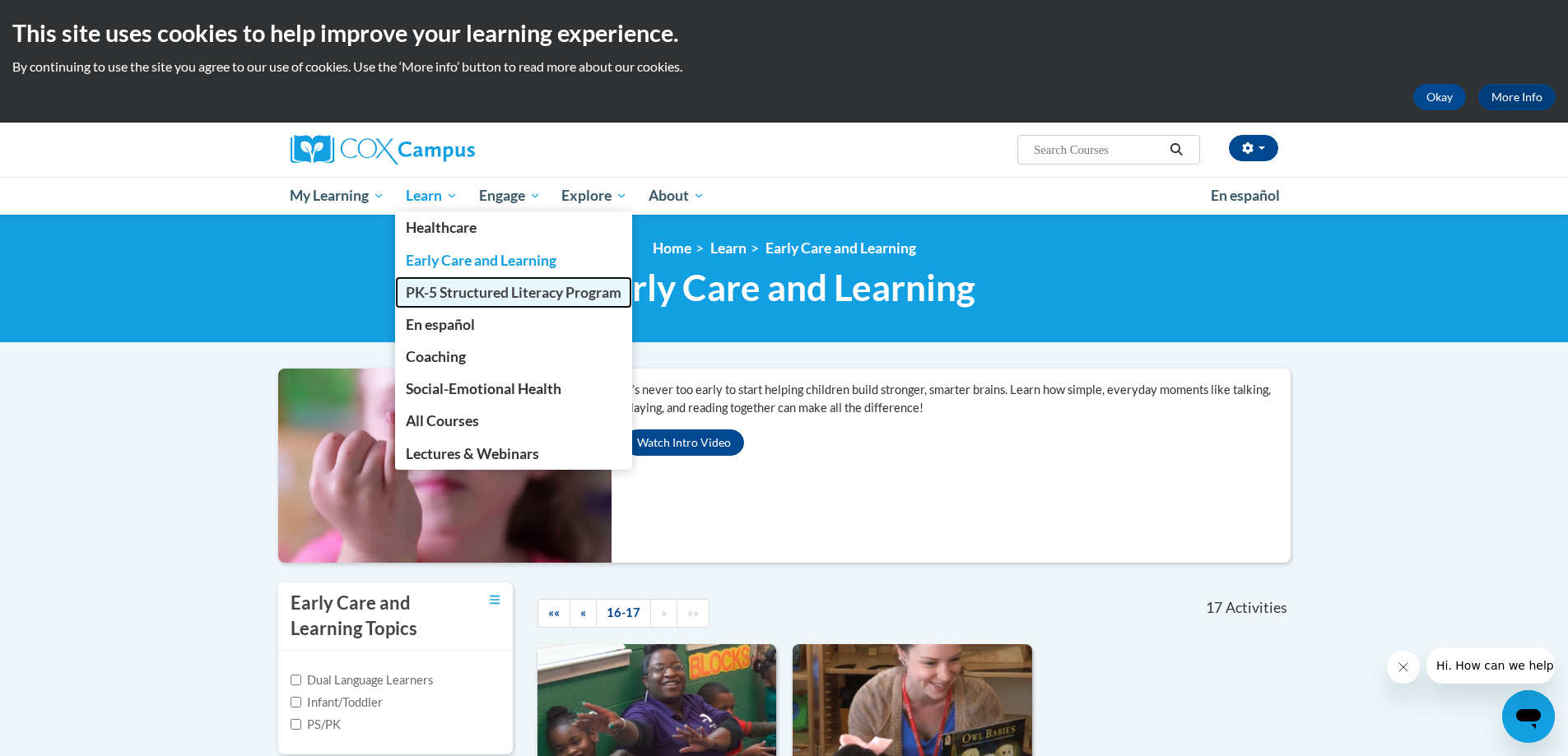
click at [430, 287] on span "PK-5 Structured Literacy Program" at bounding box center [513, 292] width 216 height 17
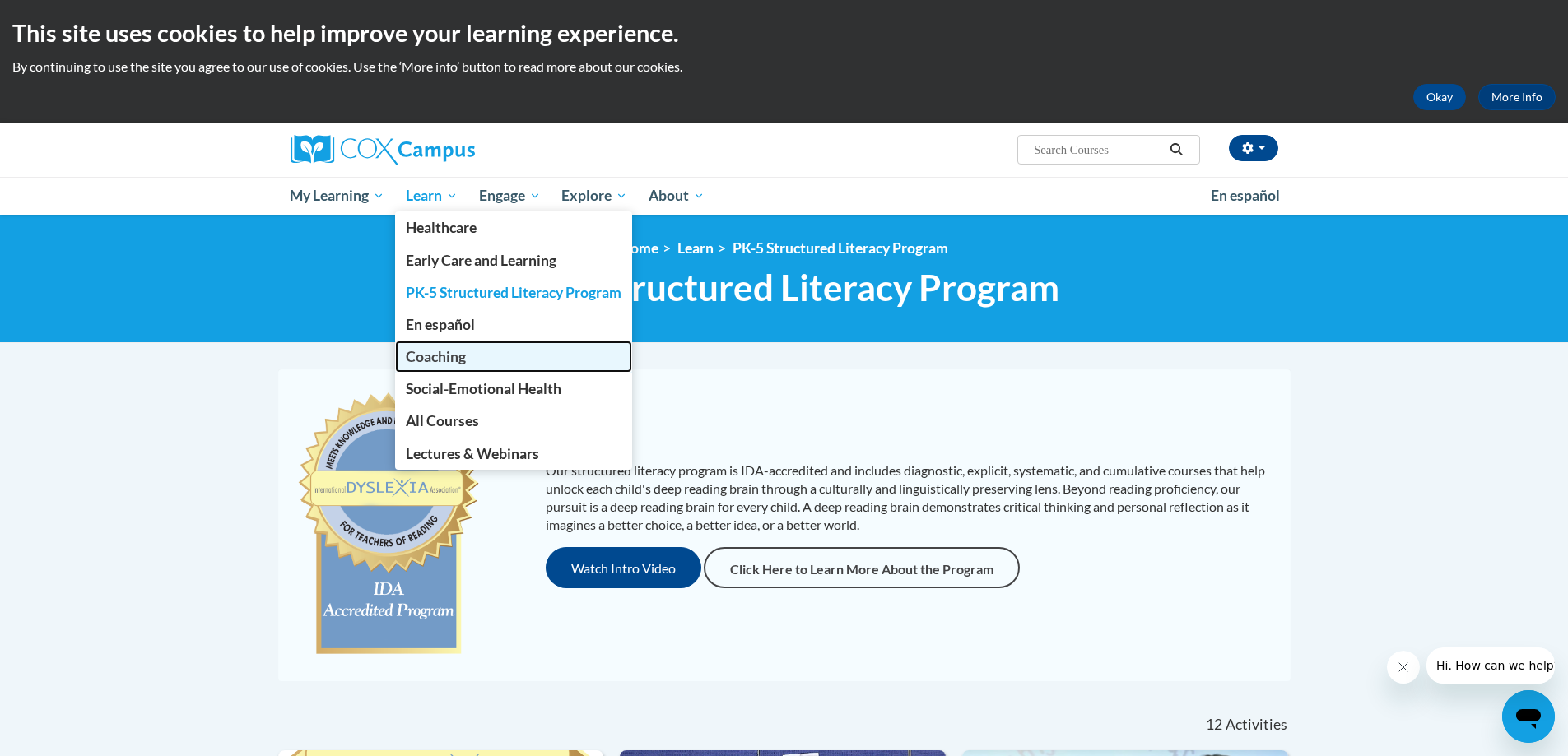
click at [433, 356] on span "Coaching" at bounding box center [435, 356] width 60 height 17
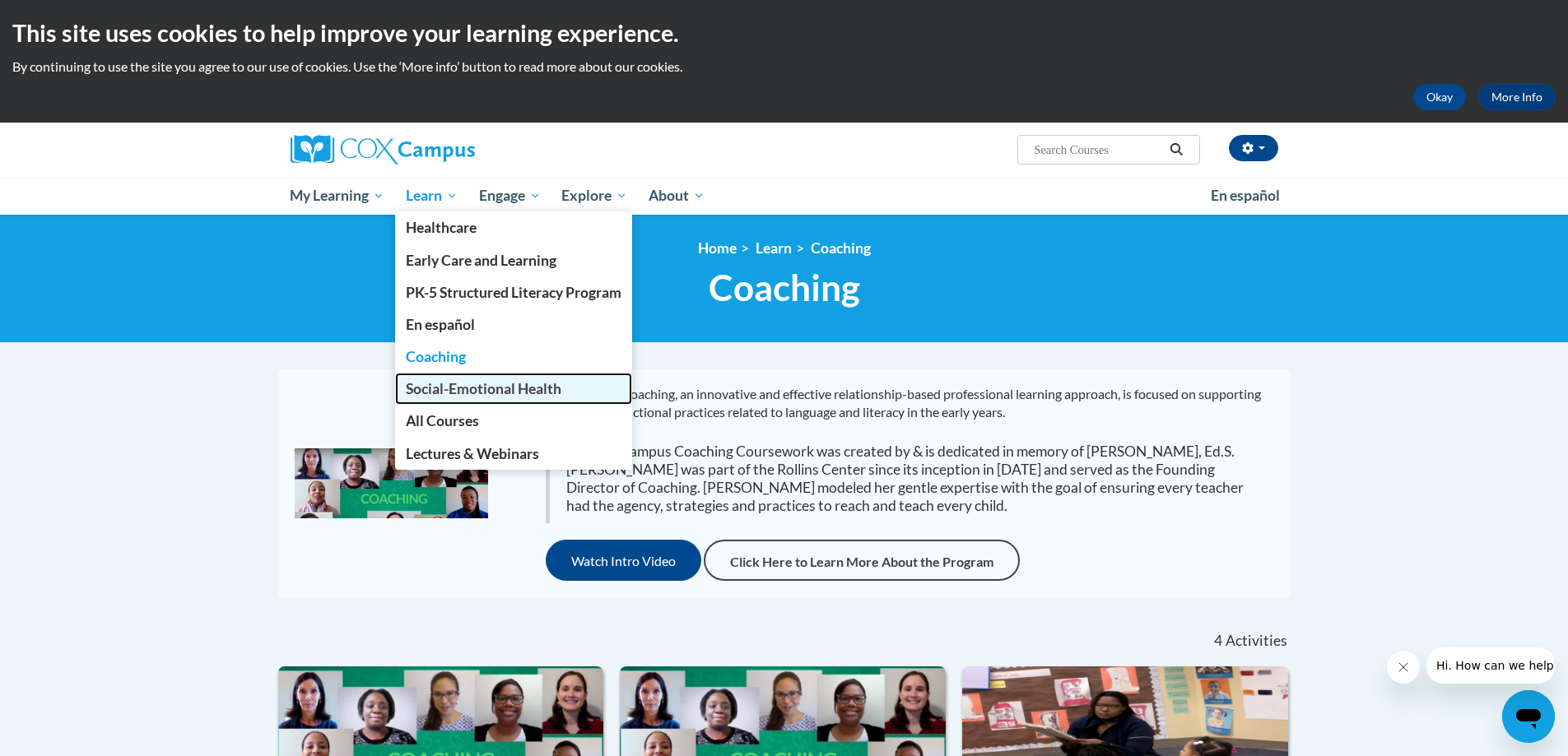
click at [425, 386] on span "Social-Emotional Health" at bounding box center [482, 388] width 155 height 17
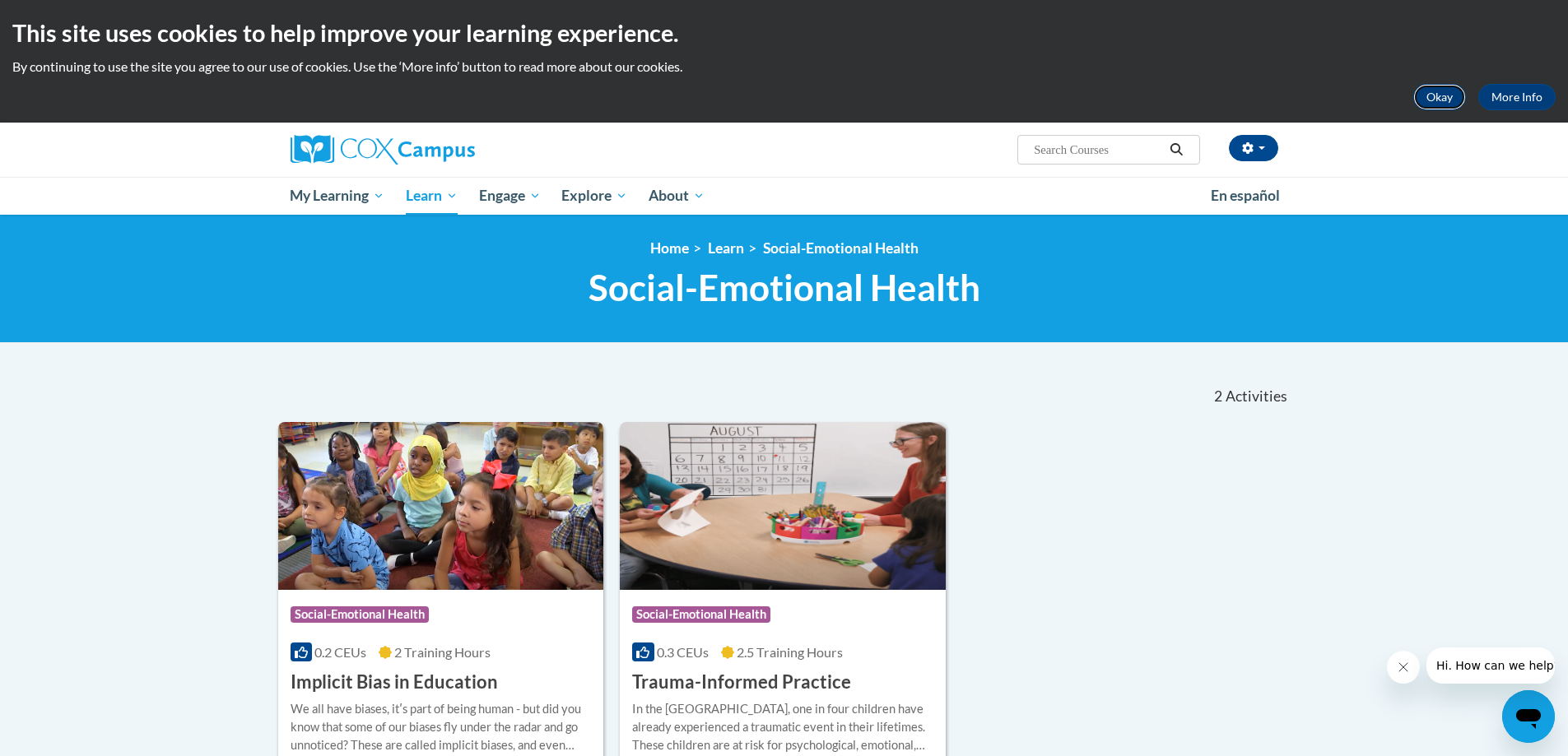
click at [1427, 91] on button "Okay" at bounding box center [1439, 97] width 53 height 26
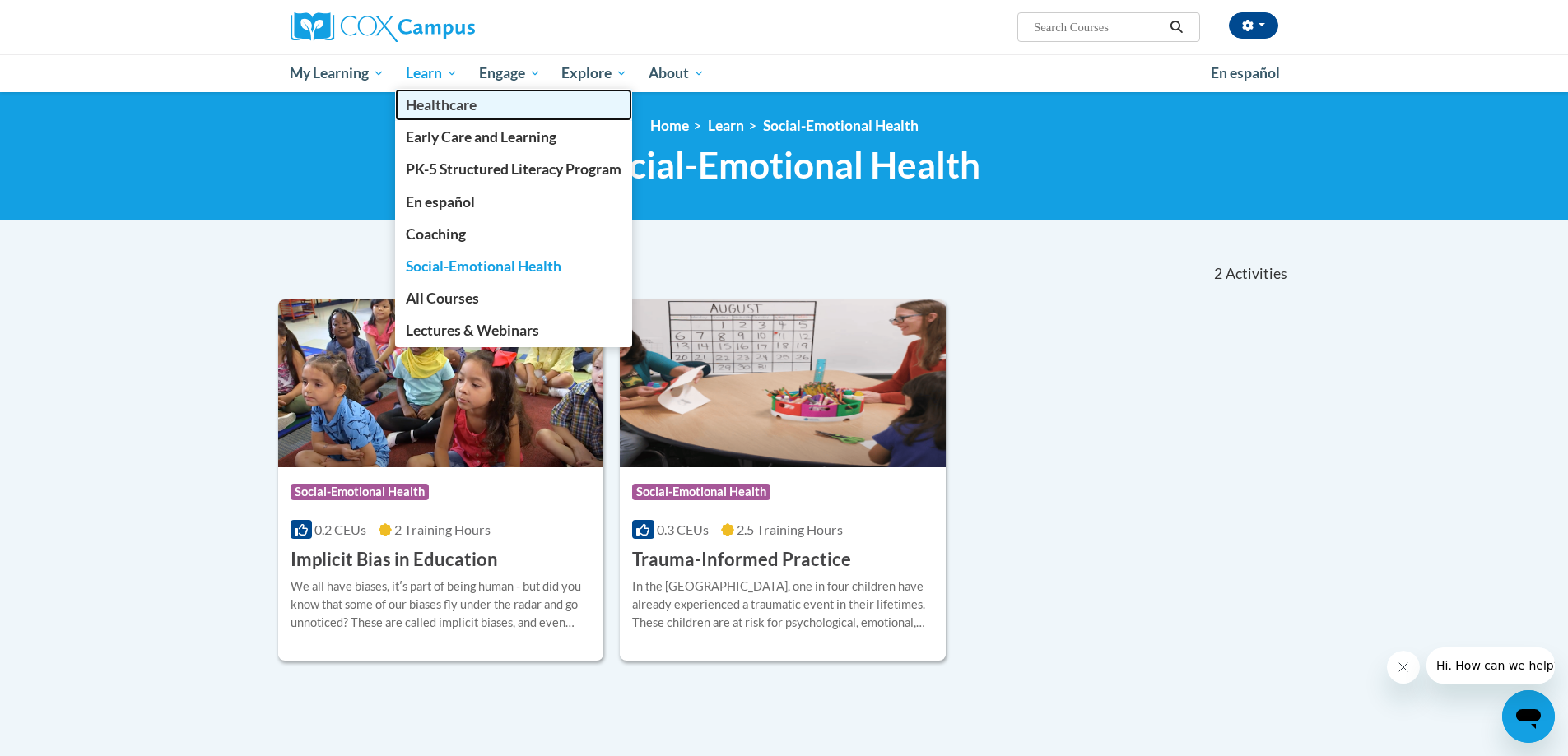
click at [441, 97] on span "Healthcare" at bounding box center [441, 104] width 71 height 17
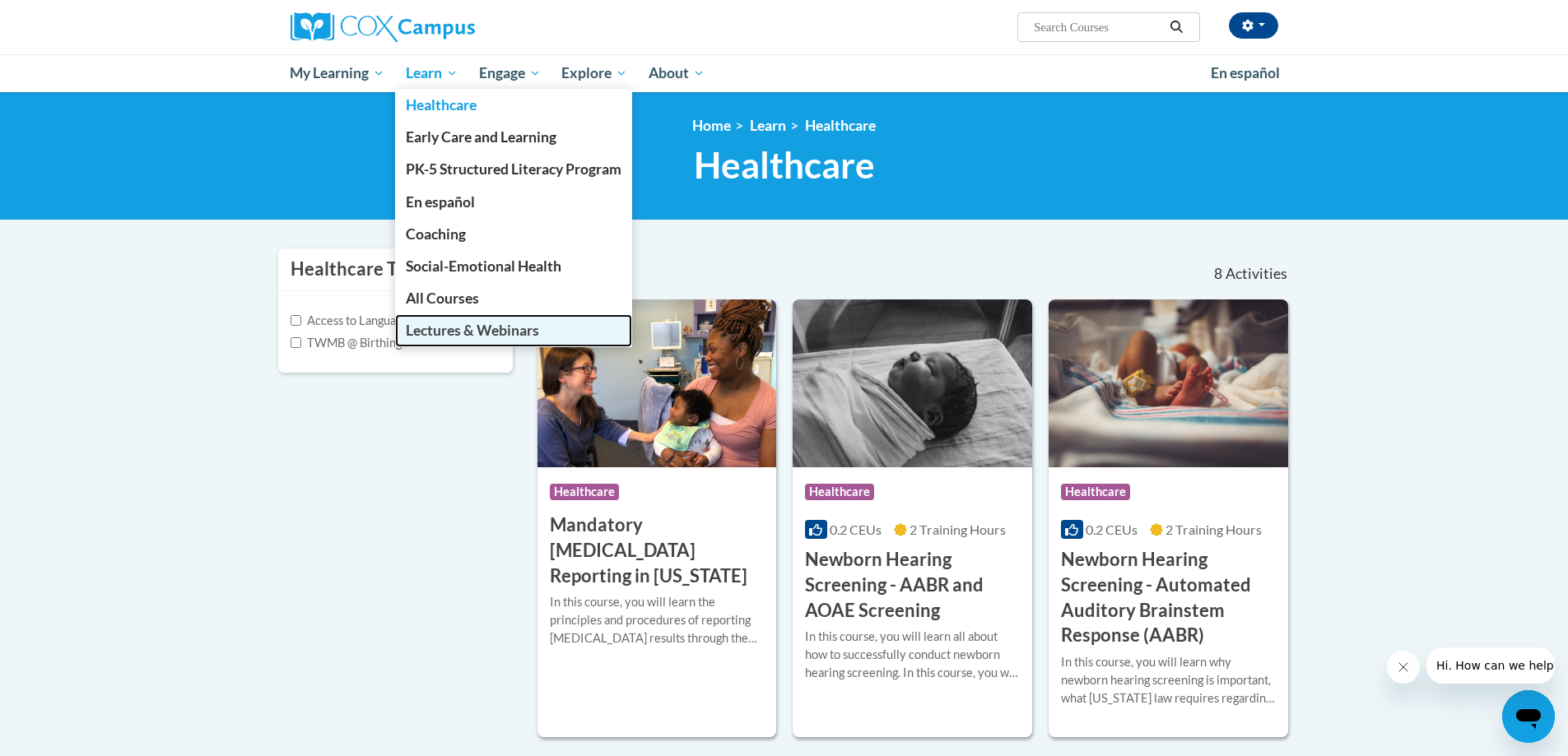
click at [475, 327] on span "Lectures & Webinars" at bounding box center [472, 330] width 133 height 17
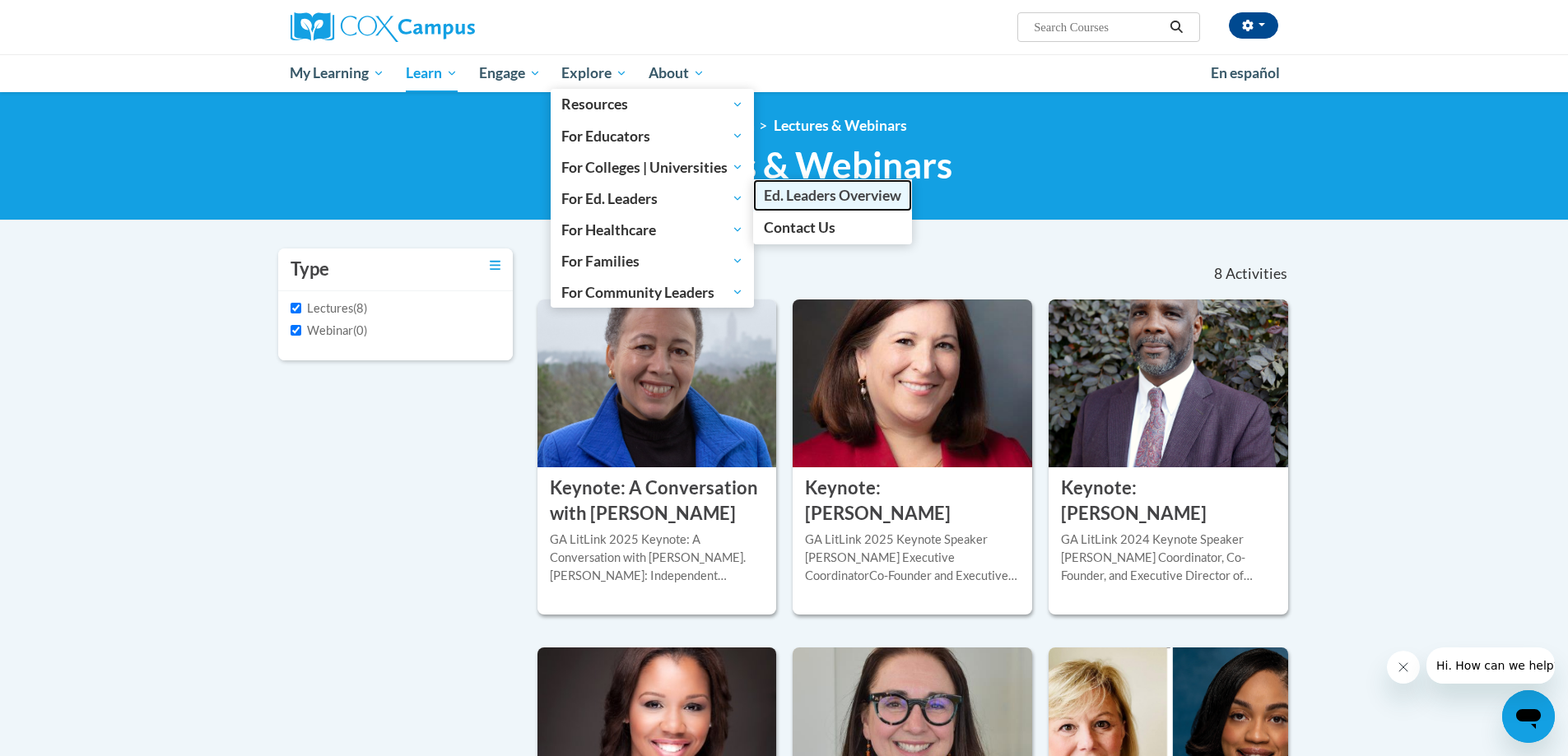
click at [800, 195] on span "Ed. Leaders Overview" at bounding box center [833, 195] width 138 height 17
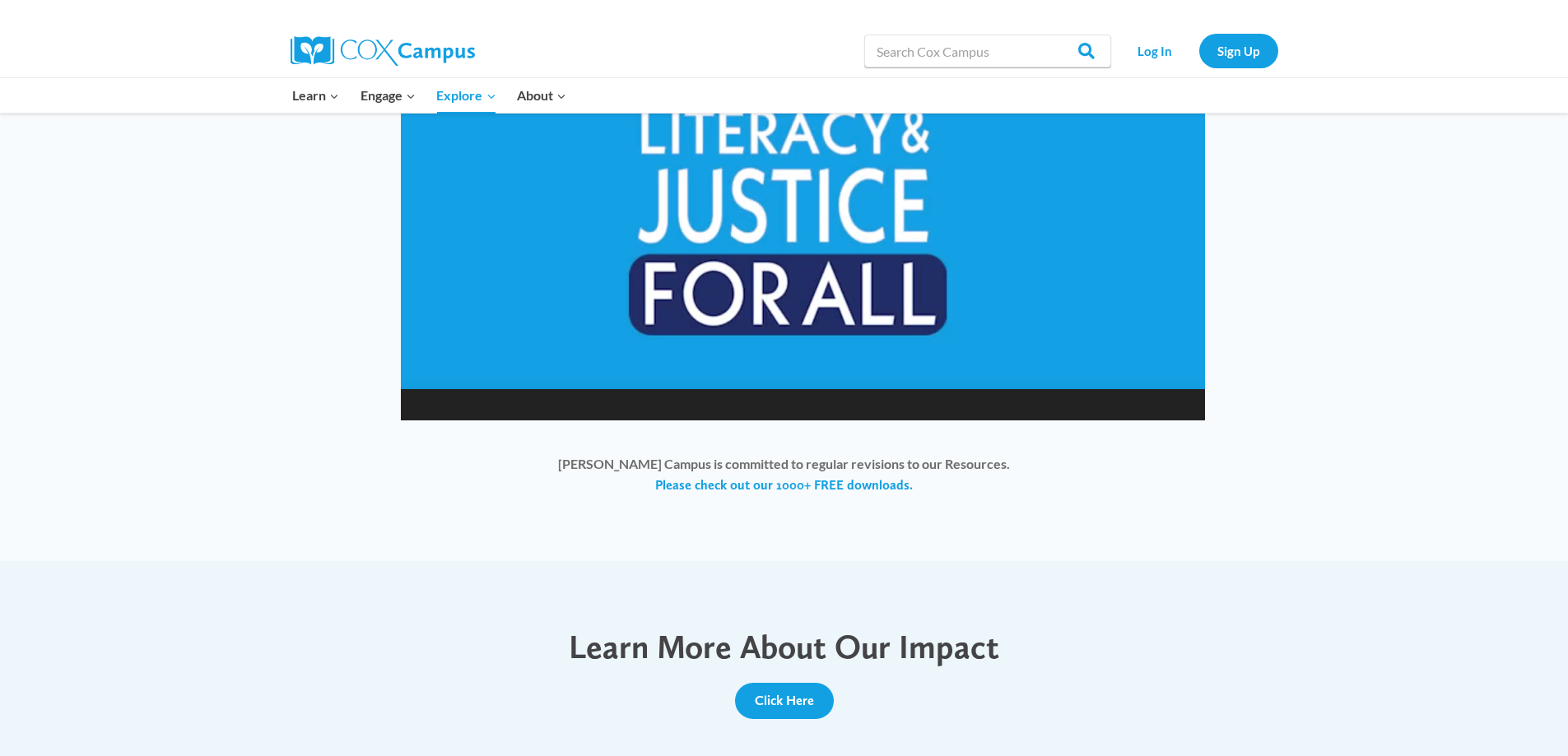
scroll to position [1316, 0]
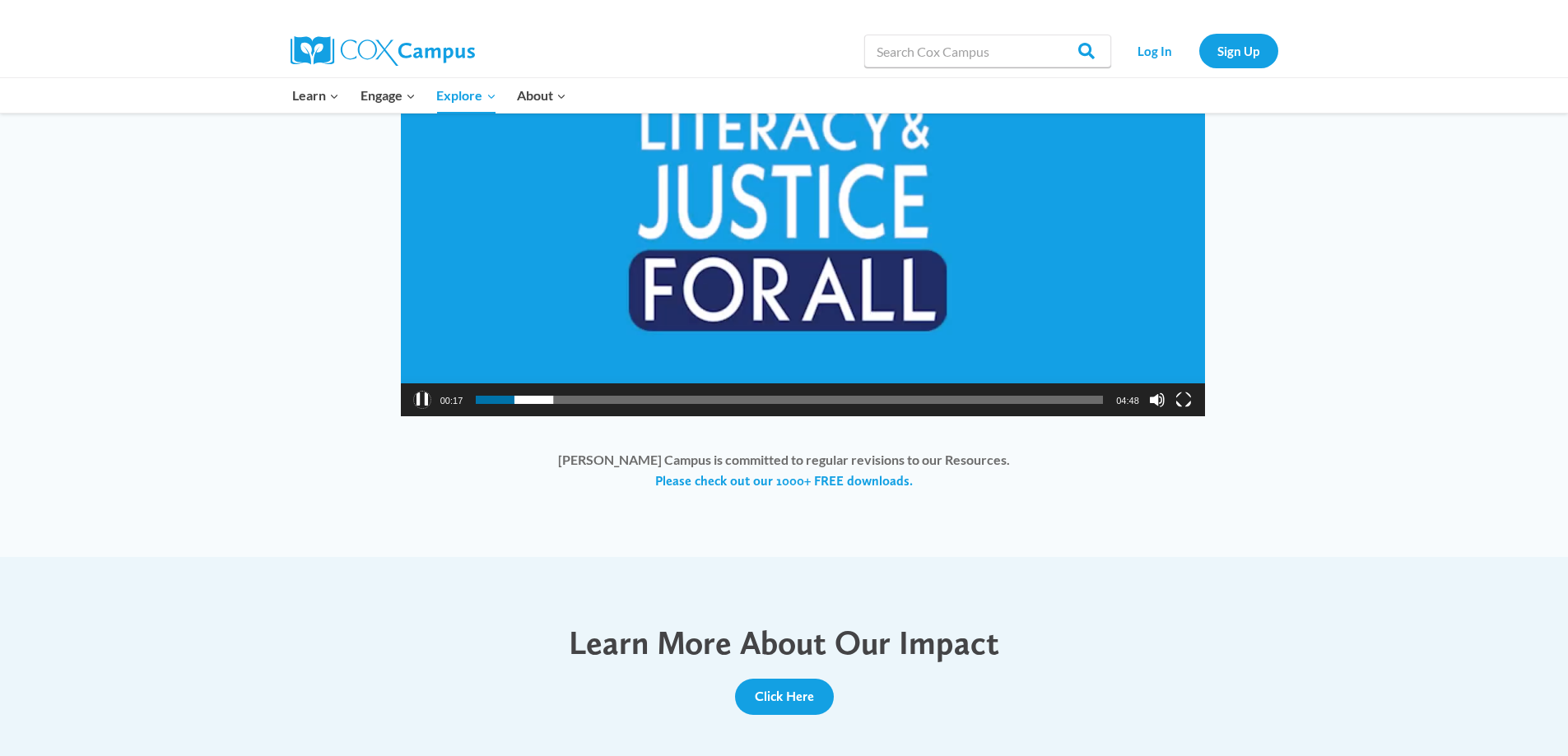
click at [422, 402] on button "Pause" at bounding box center [422, 400] width 16 height 16
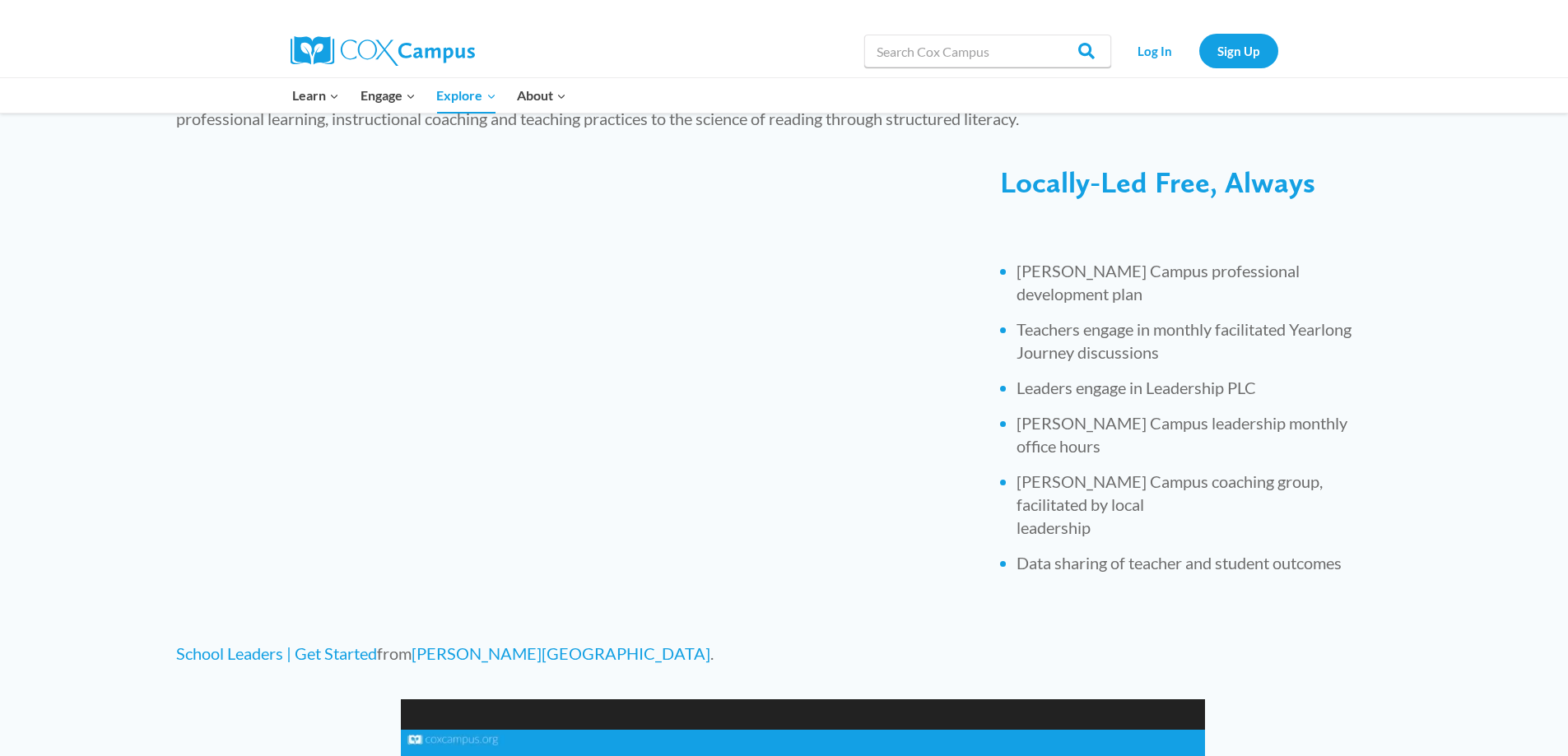
scroll to position [493, 0]
